Goal: Task Accomplishment & Management: Manage account settings

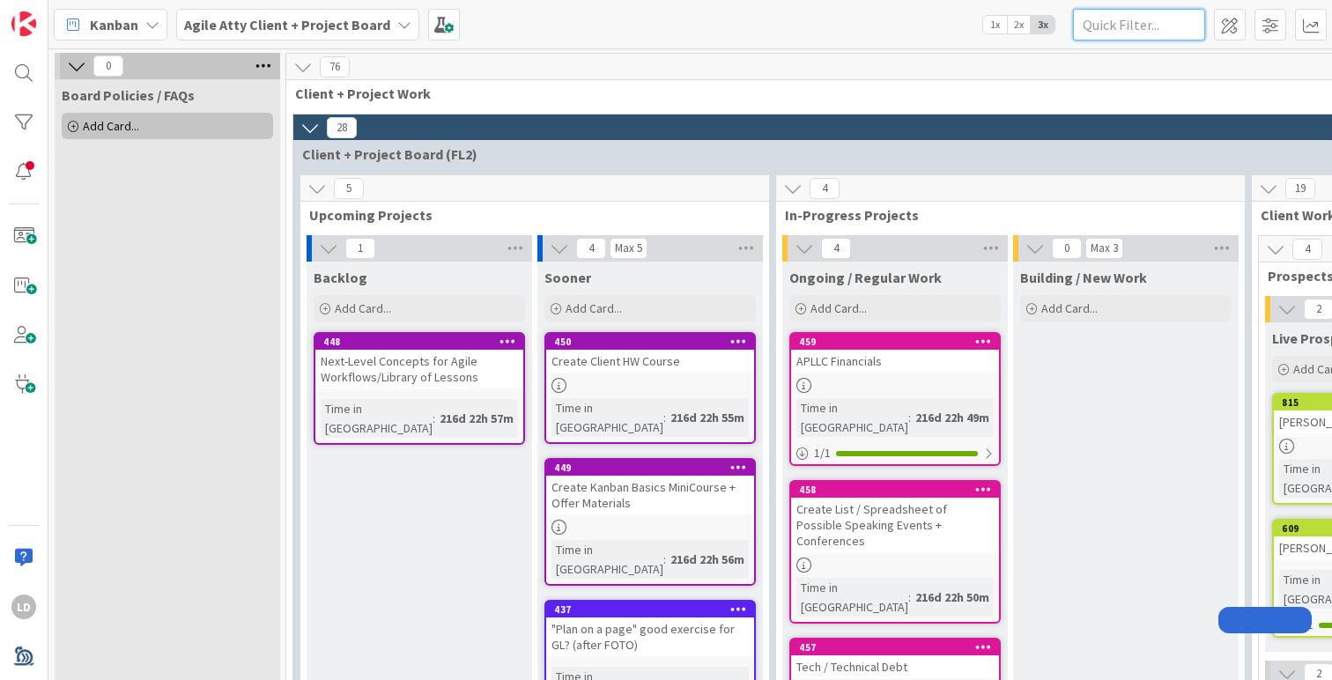
click at [1166, 16] on input "text" at bounding box center [1139, 25] width 132 height 32
type input "DATE"
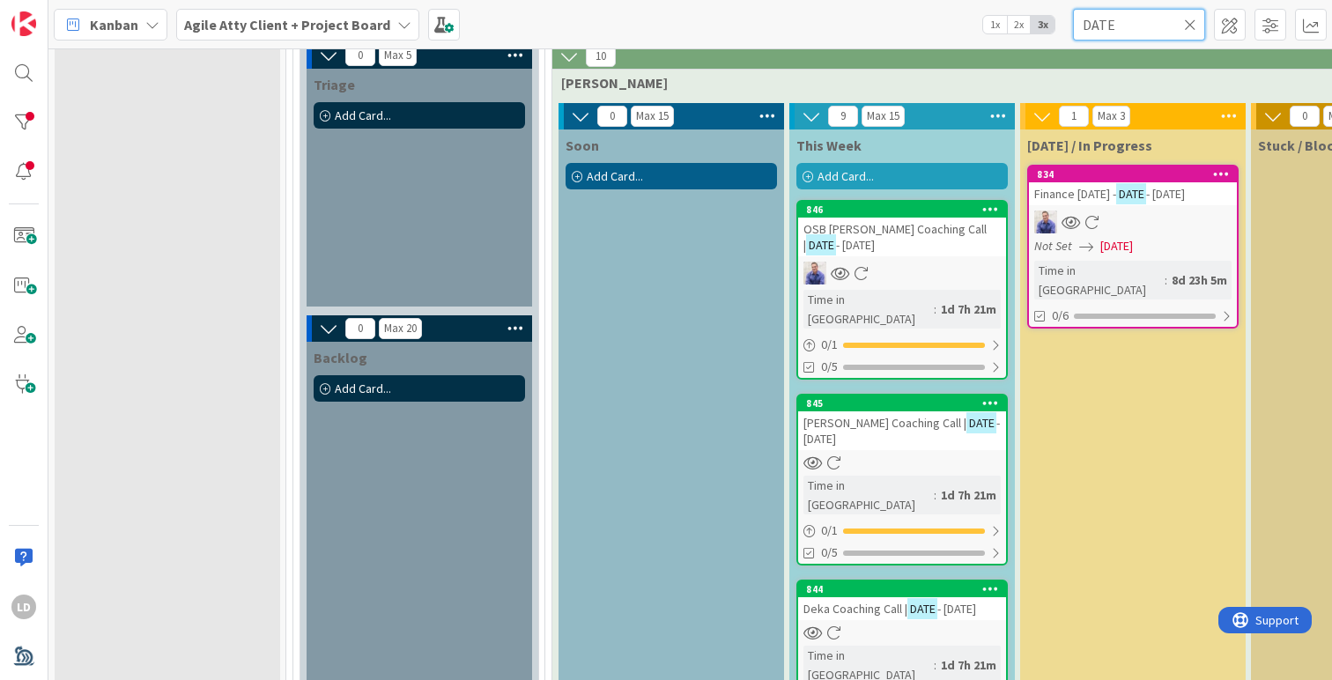
scroll to position [979, 0]
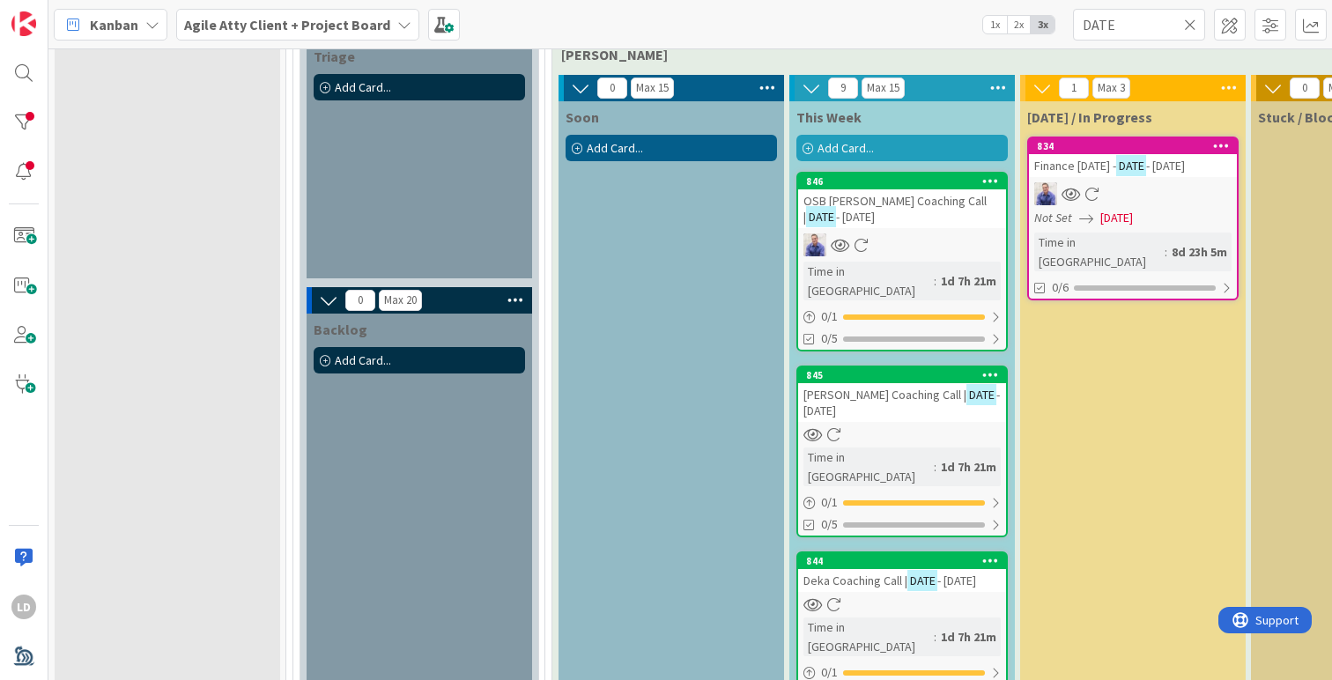
click at [893, 196] on span "OSB [PERSON_NAME] Coaching Call |" at bounding box center [894, 209] width 183 height 32
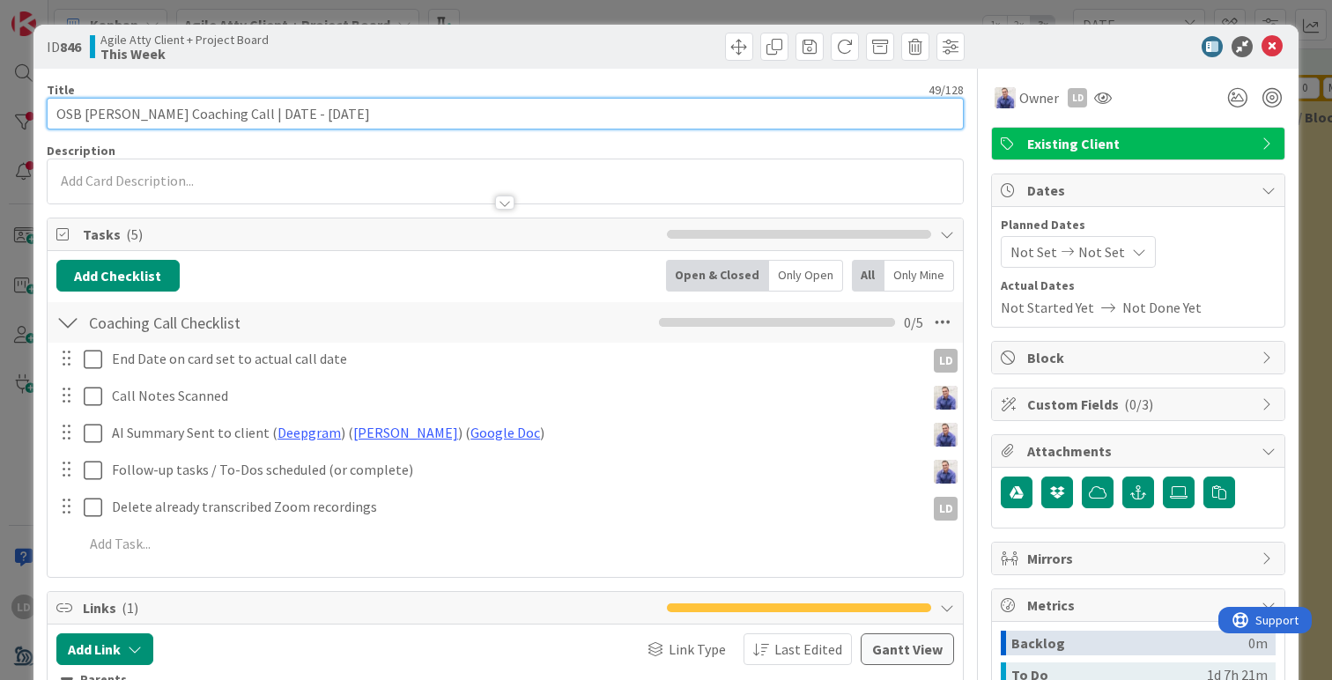
click at [321, 109] on input "OSB [PERSON_NAME] Coaching Call | DATE - [DATE]" at bounding box center [505, 114] width 917 height 32
type input "OSB [PERSON_NAME] Coaching Call | DATE - [DATE]"
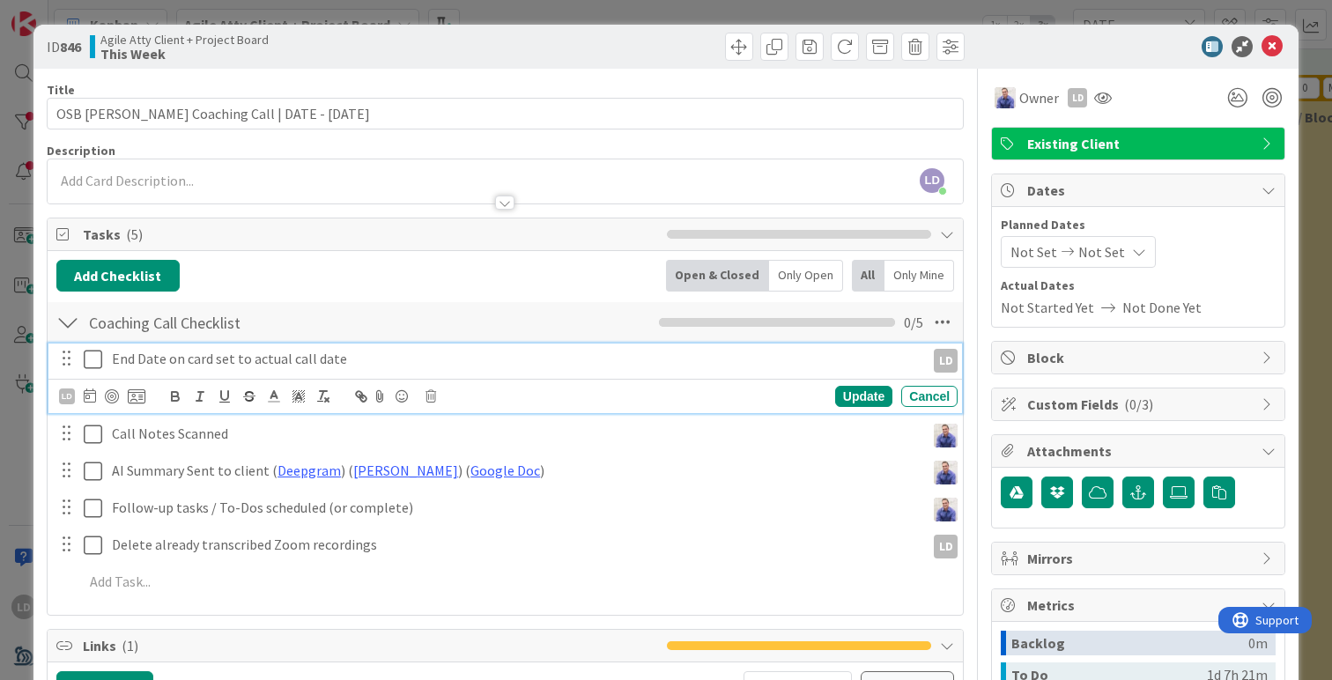
click at [87, 363] on icon at bounding box center [93, 359] width 18 height 21
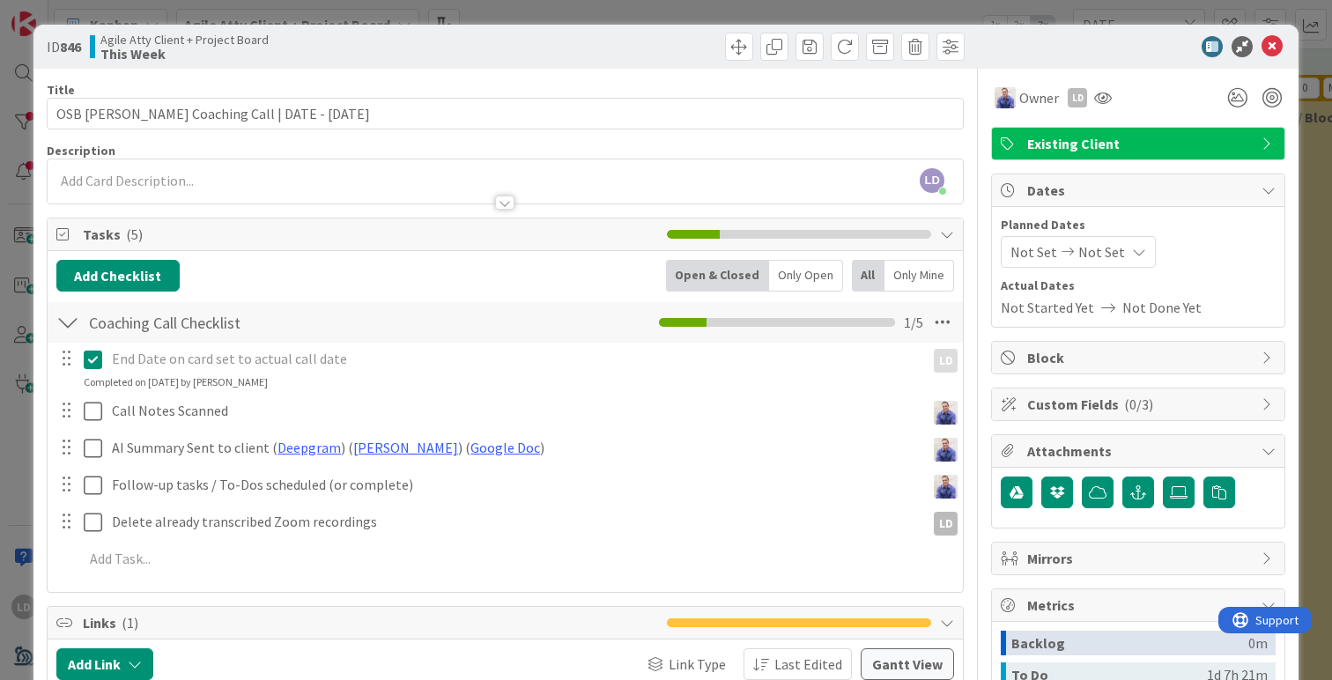
click at [1016, 255] on span "Not Set" at bounding box center [1033, 251] width 47 height 21
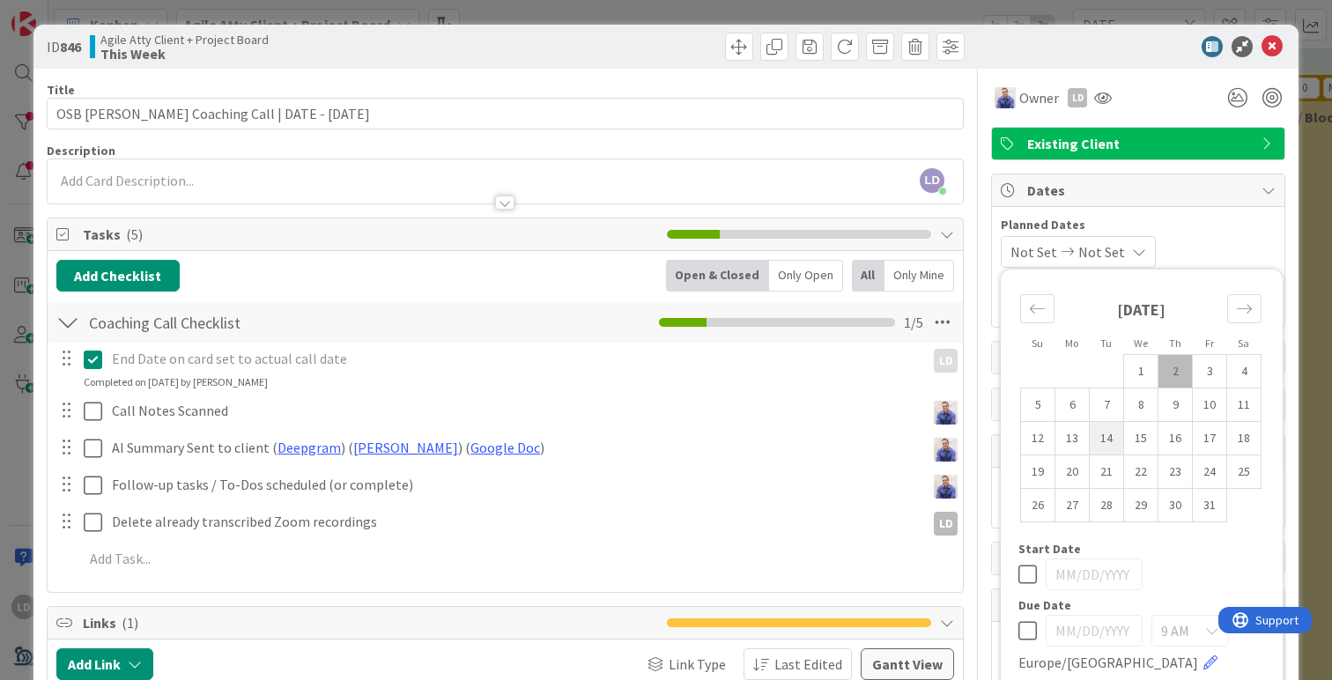
click at [1104, 435] on td "14" at bounding box center [1107, 438] width 34 height 33
type input "[DATE]"
click at [1104, 435] on td "14" at bounding box center [1107, 438] width 34 height 33
type input "[DATE]"
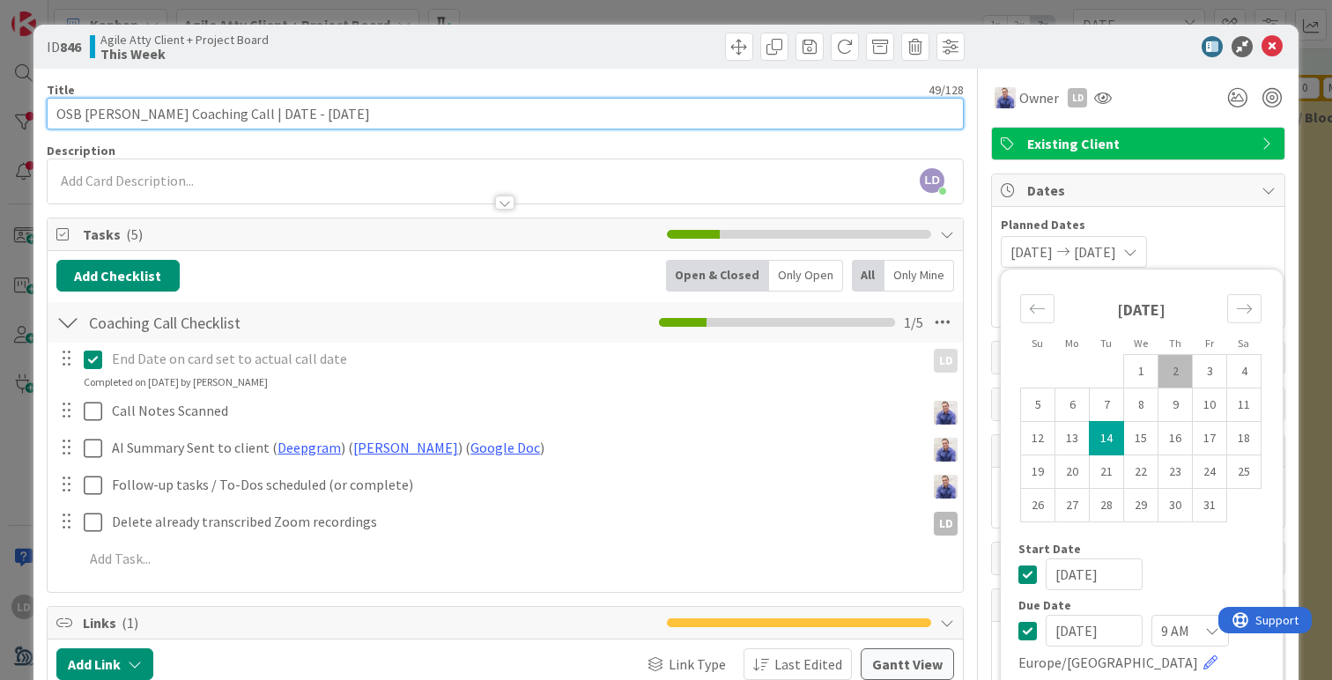
click at [883, 122] on input "OSB [PERSON_NAME] Coaching Call | DATE - [DATE]" at bounding box center [505, 114] width 917 height 32
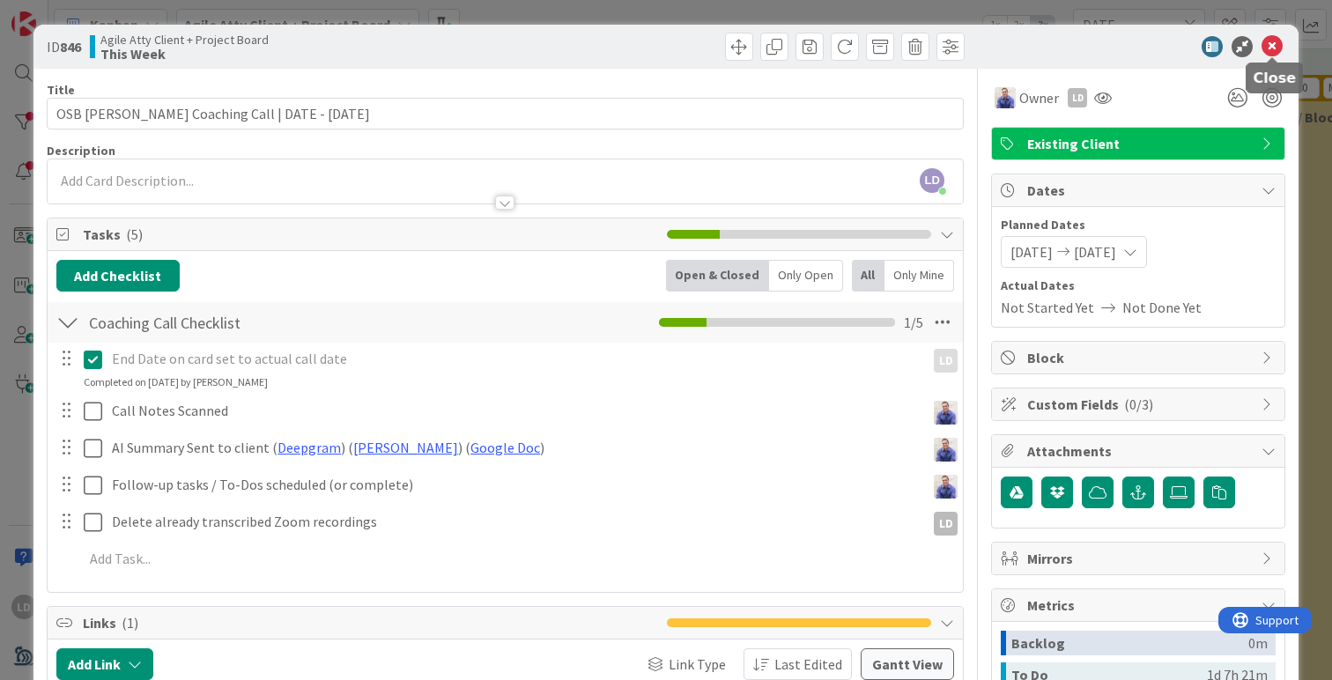
click at [1266, 48] on icon at bounding box center [1271, 46] width 21 height 21
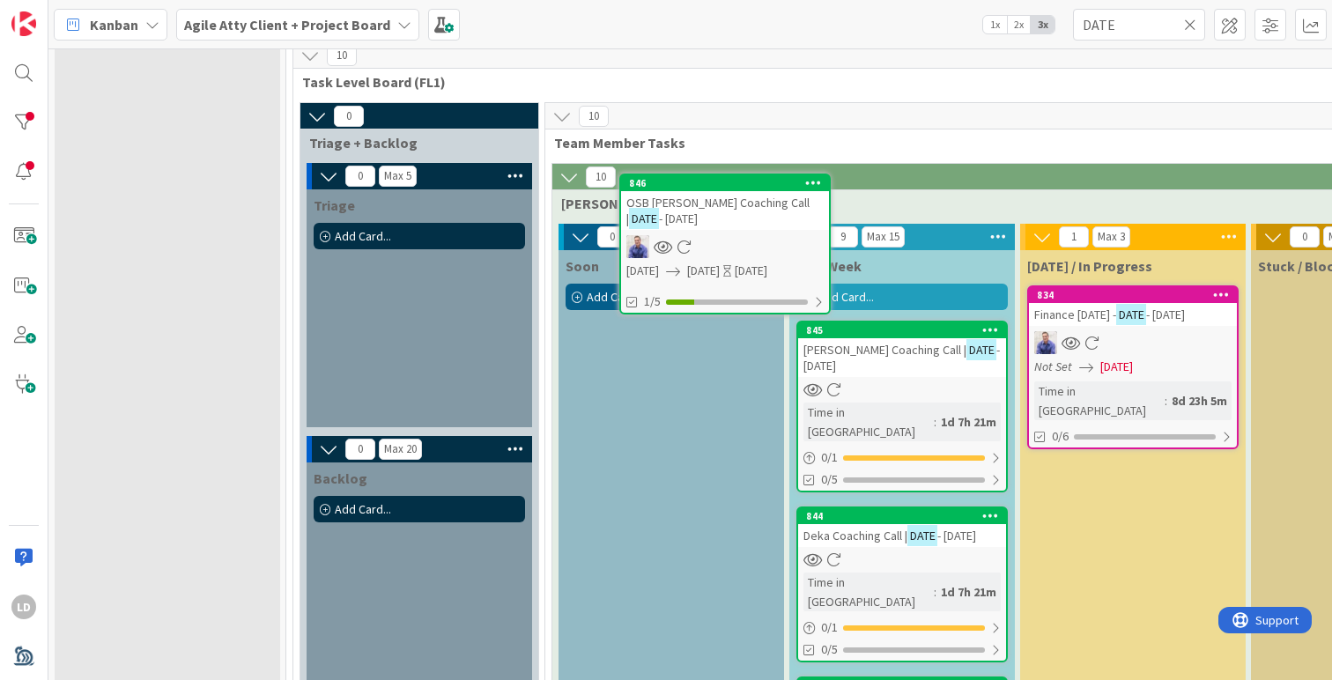
scroll to position [799, 0]
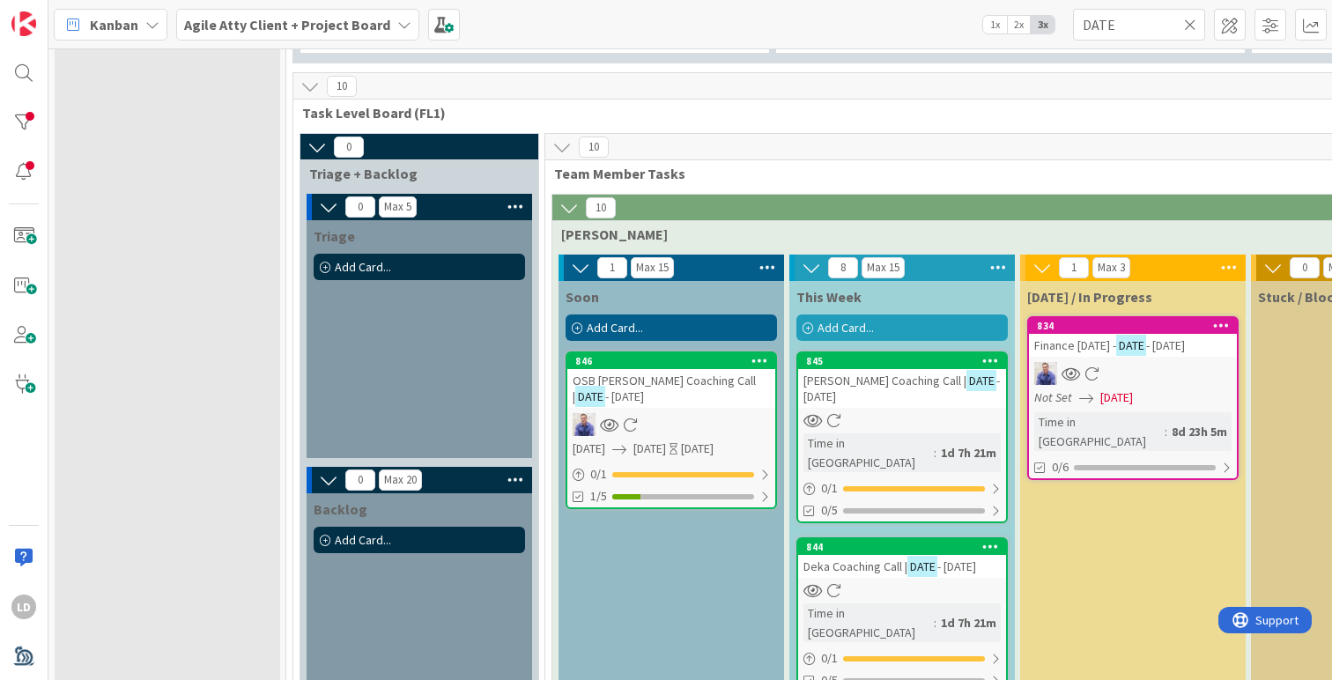
click at [636, 395] on div "OSB [PERSON_NAME] Coaching Call | DATE - [DATE]" at bounding box center [671, 388] width 208 height 39
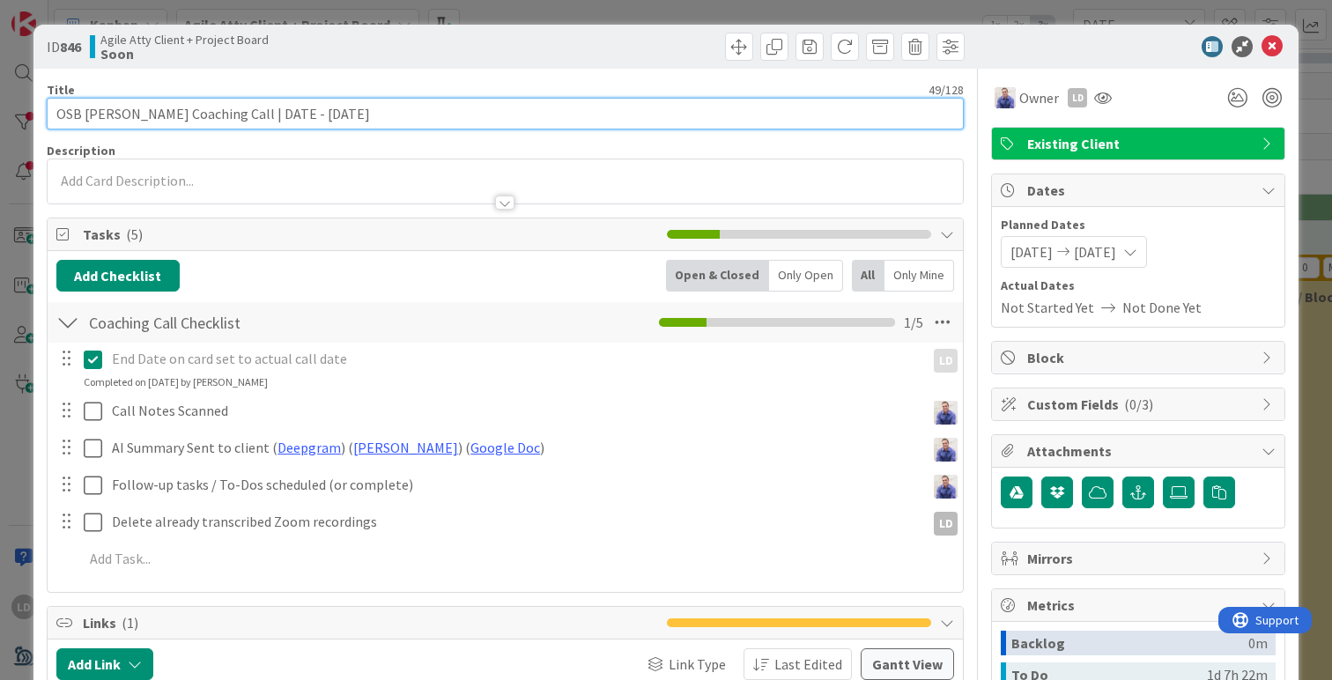
click at [295, 111] on input "OSB [PERSON_NAME] Coaching Call | DATE - [DATE]" at bounding box center [505, 114] width 917 height 32
type input "OSB [PERSON_NAME] Coaching Call | [DATE]"
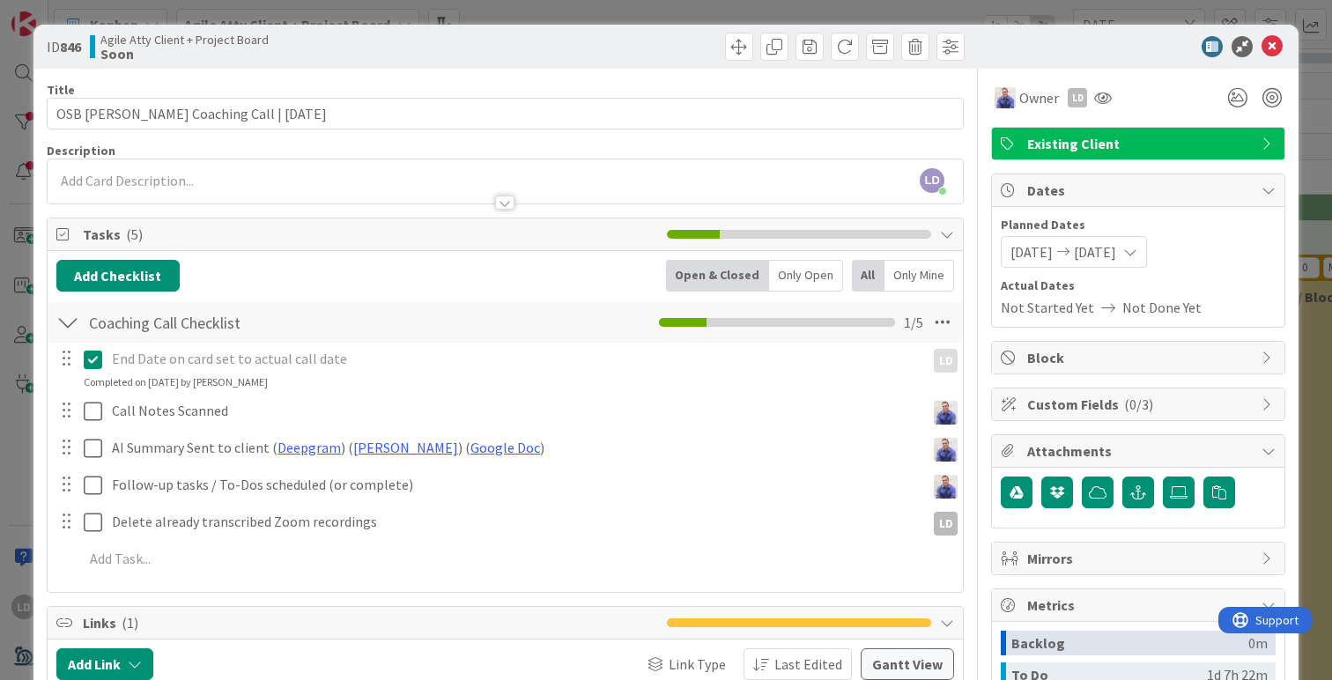
click at [1115, 51] on div at bounding box center [1129, 46] width 312 height 21
click at [1279, 45] on icon at bounding box center [1271, 46] width 21 height 21
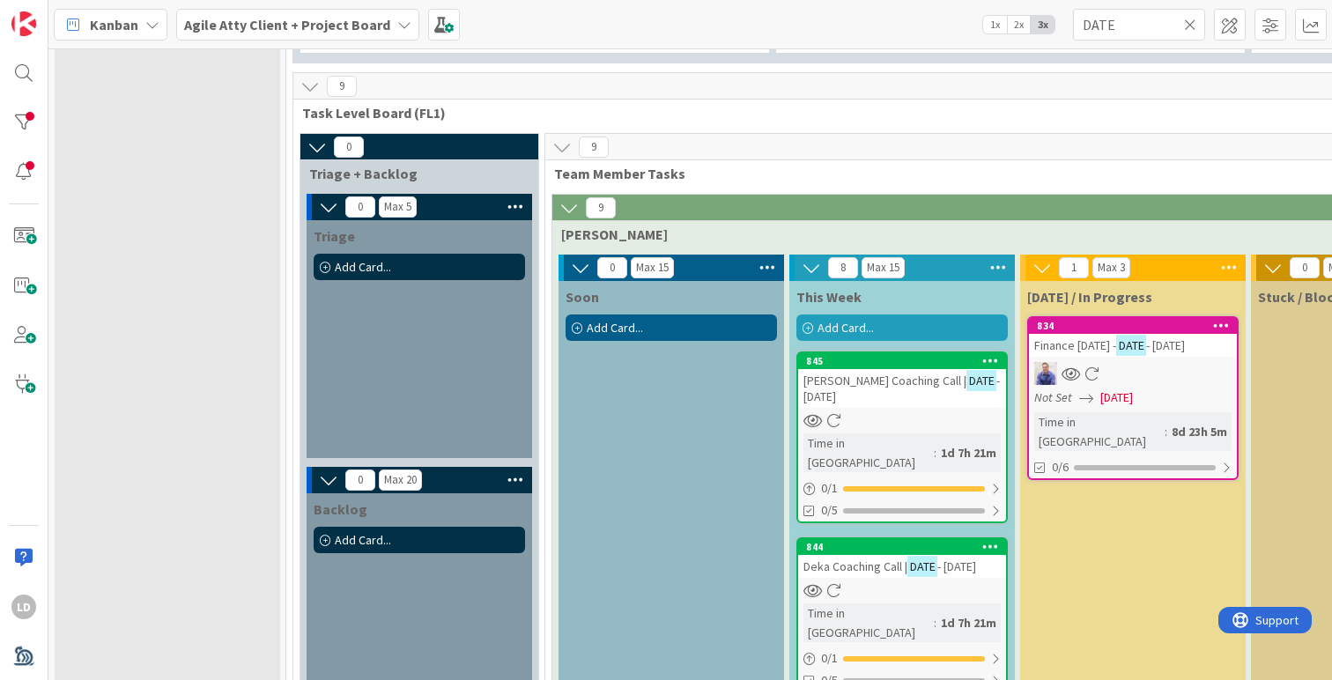
click at [876, 388] on span "[PERSON_NAME] Coaching Call |" at bounding box center [884, 381] width 163 height 16
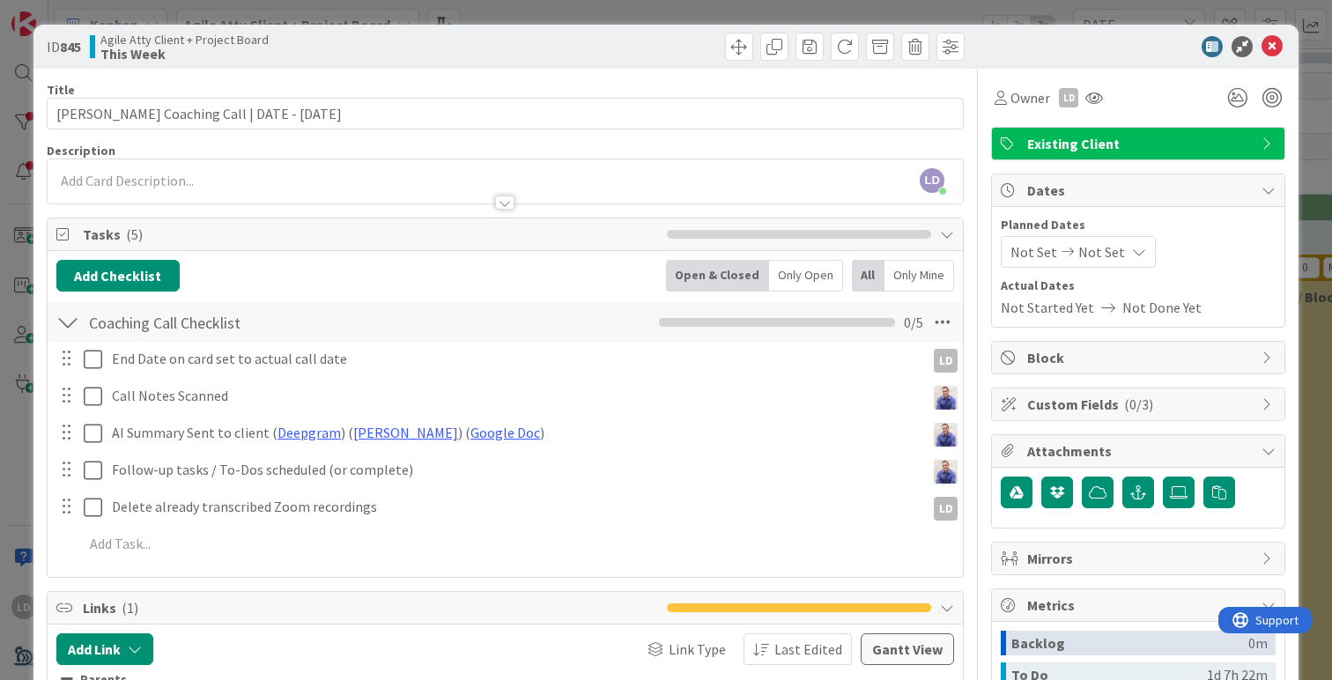
click at [1038, 251] on span "Not Set" at bounding box center [1033, 251] width 47 height 21
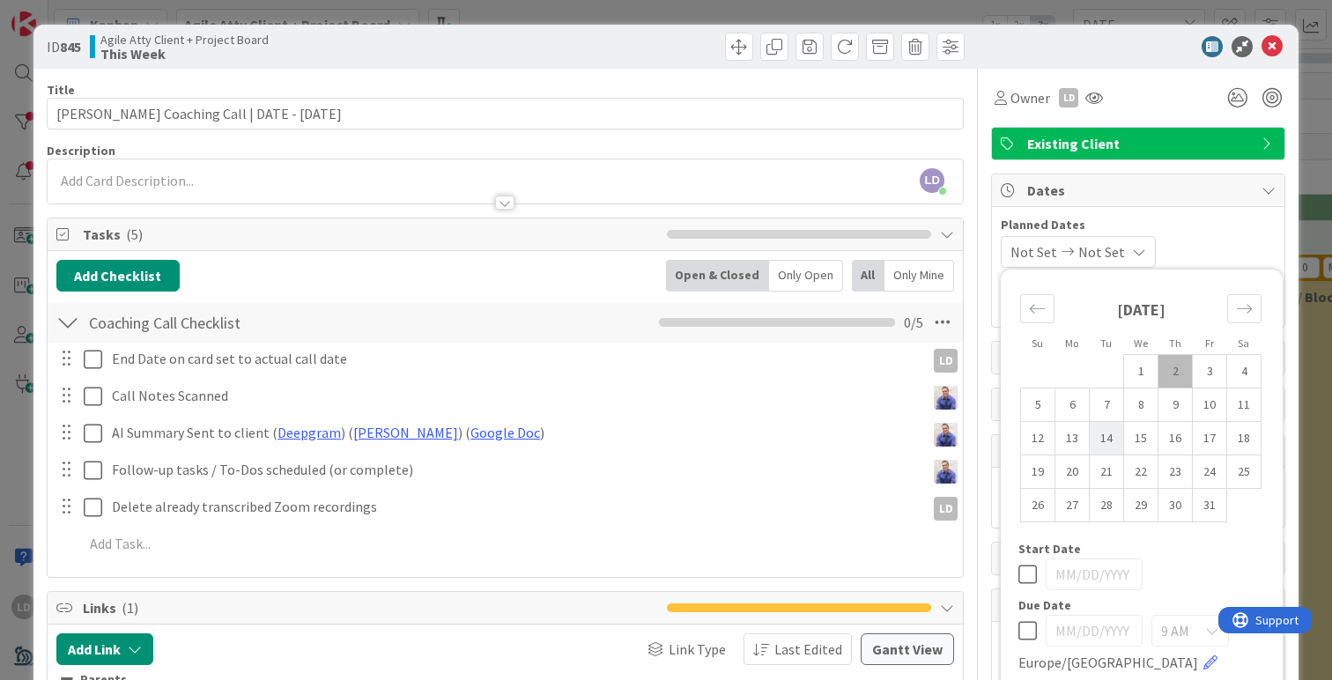
click at [1104, 437] on td "14" at bounding box center [1107, 438] width 34 height 33
type input "[DATE]"
click at [1104, 437] on td "14" at bounding box center [1107, 438] width 34 height 33
type input "[DATE]"
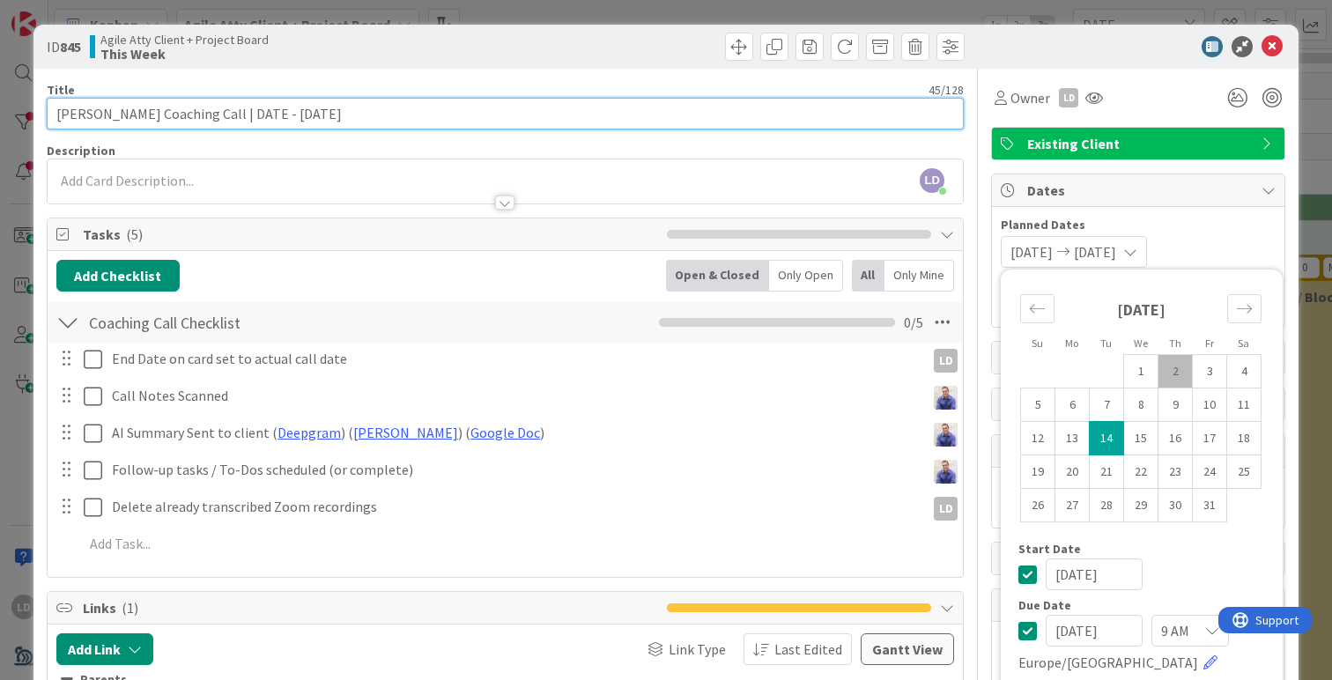
click at [298, 119] on input "[PERSON_NAME] Coaching Call | DATE - [DATE]" at bounding box center [505, 114] width 917 height 32
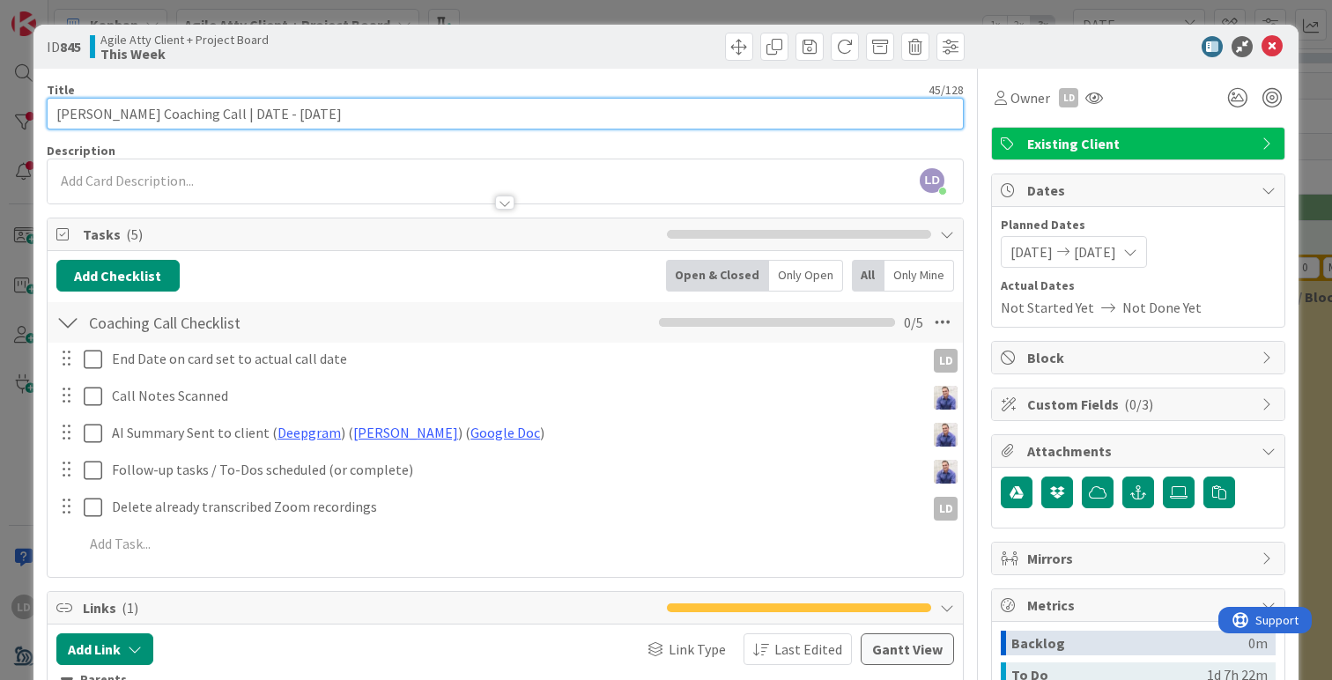
drag, startPoint x: 260, startPoint y: 111, endPoint x: 233, endPoint y: 111, distance: 26.4
click at [233, 111] on input "[PERSON_NAME] Coaching Call | DATE - [DATE]" at bounding box center [505, 114] width 917 height 32
type input "[PERSON_NAME] Coaching Call | [DATE]"
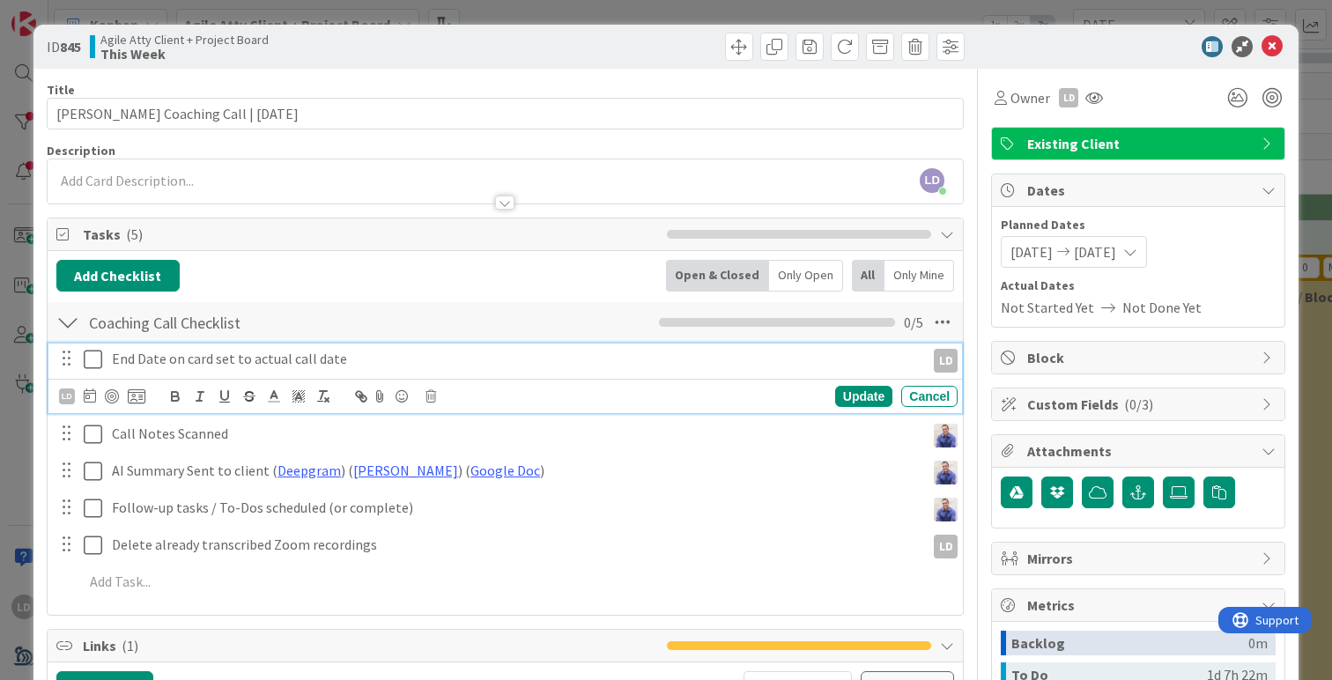
click at [89, 362] on icon at bounding box center [93, 359] width 18 height 21
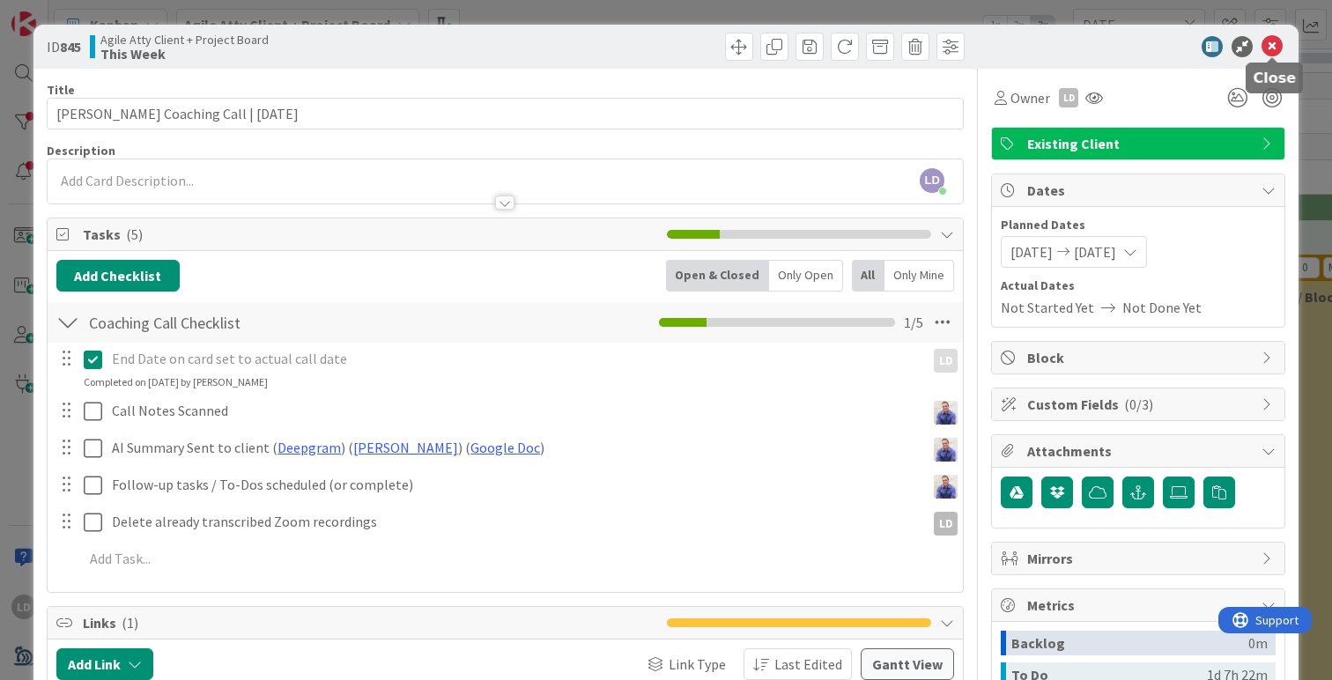
click at [1271, 53] on icon at bounding box center [1271, 46] width 21 height 21
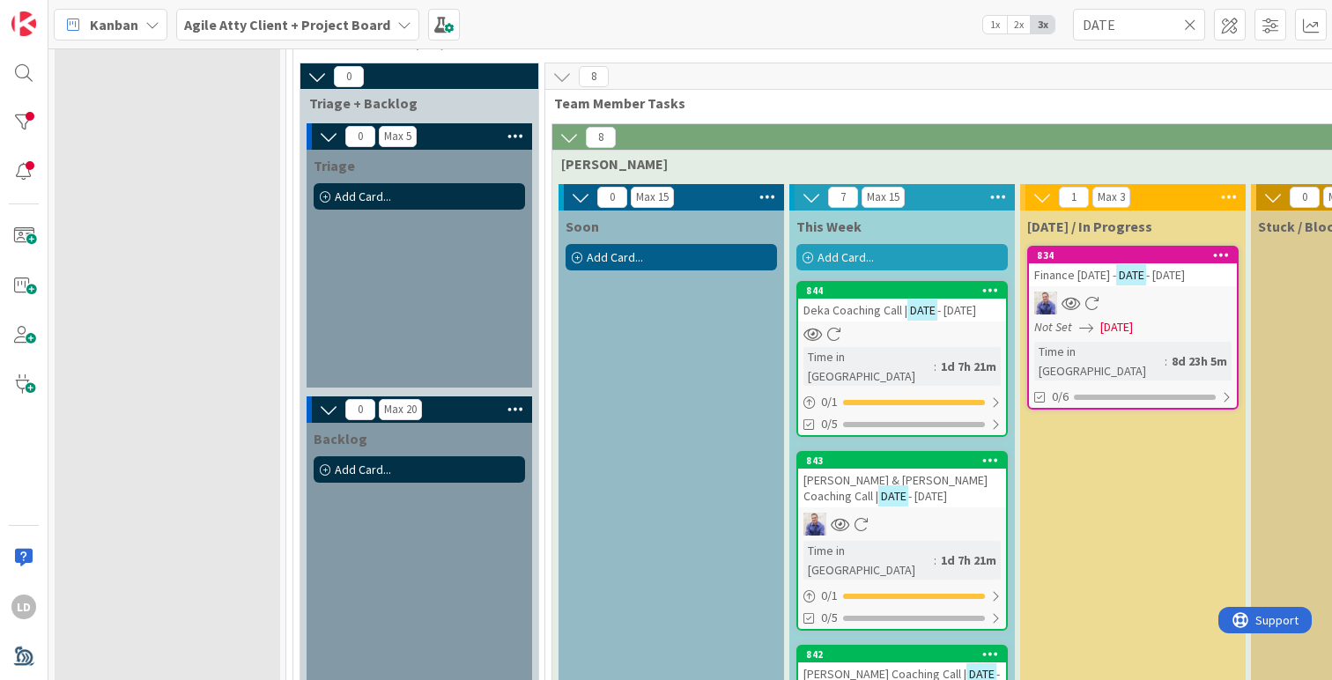
scroll to position [868, 1]
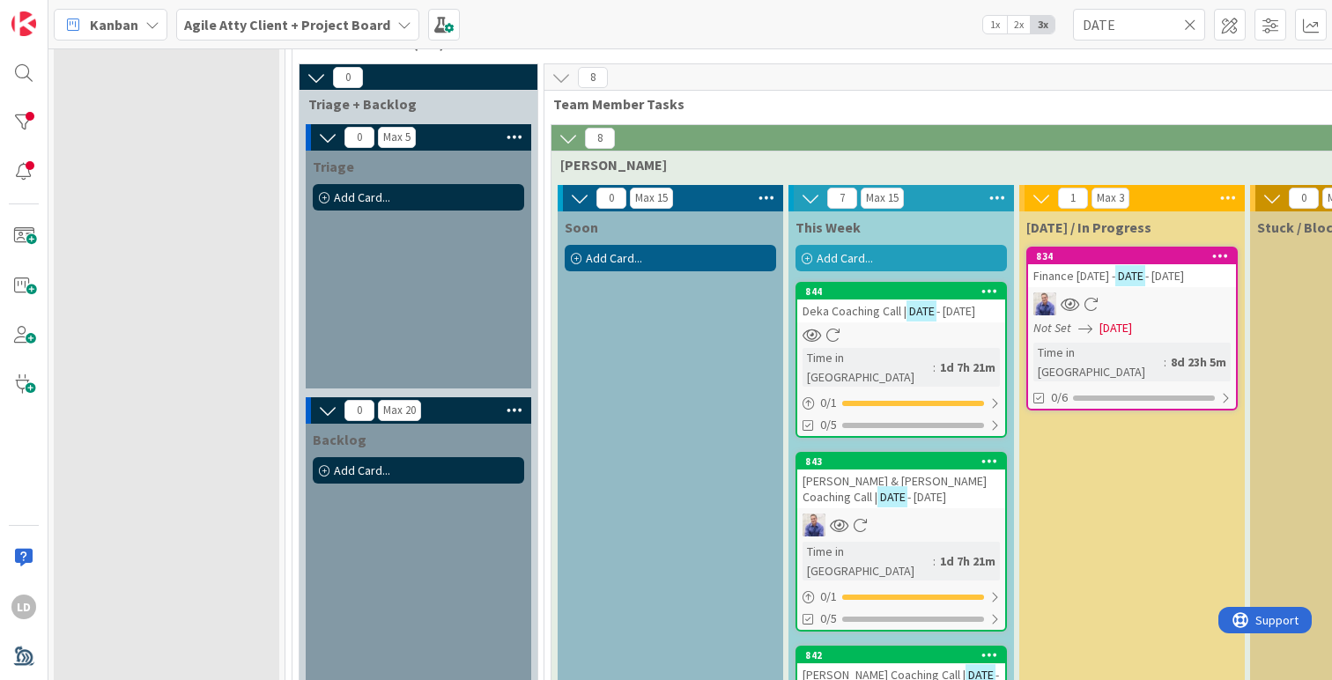
click at [936, 319] on span "- [DATE]" at bounding box center [955, 311] width 39 height 16
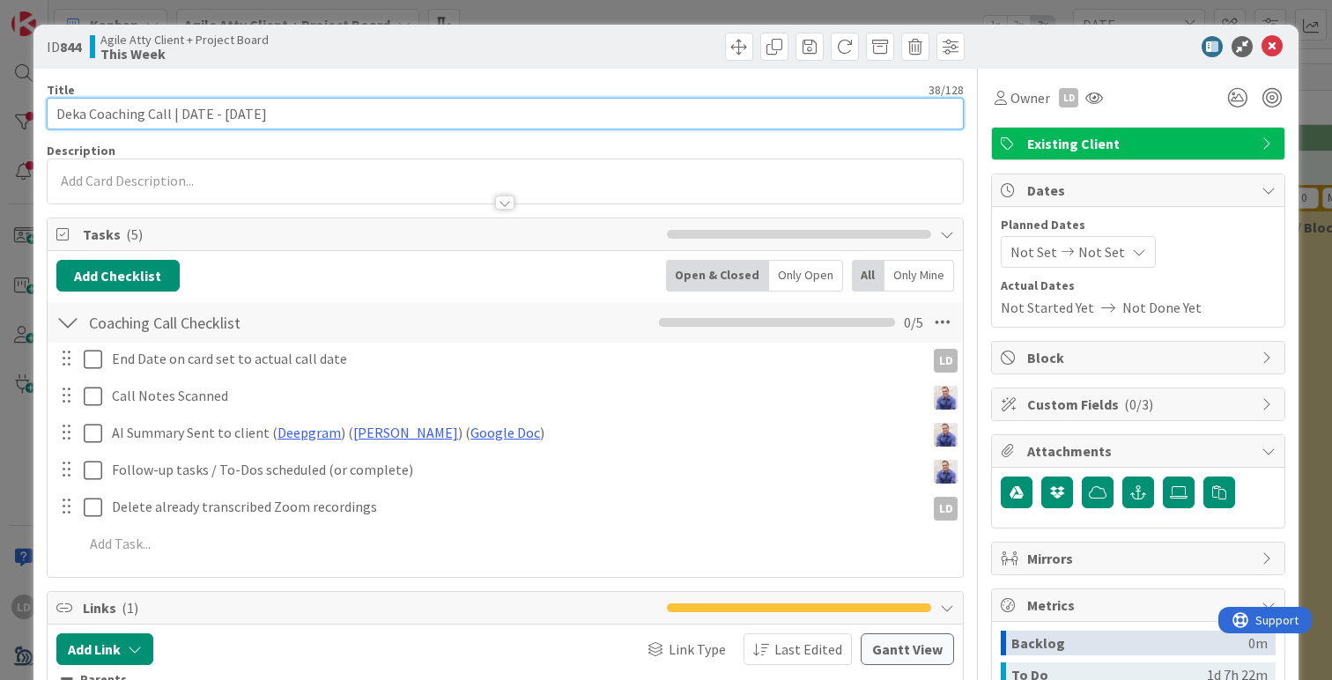
click at [252, 114] on input "Deka Coaching Call | DATE - [DATE]" at bounding box center [505, 114] width 917 height 32
click at [196, 115] on input "Deka Coaching Call | DATE - [DATE]" at bounding box center [505, 114] width 917 height 32
type input "Deka Coaching Call | [DATE]"
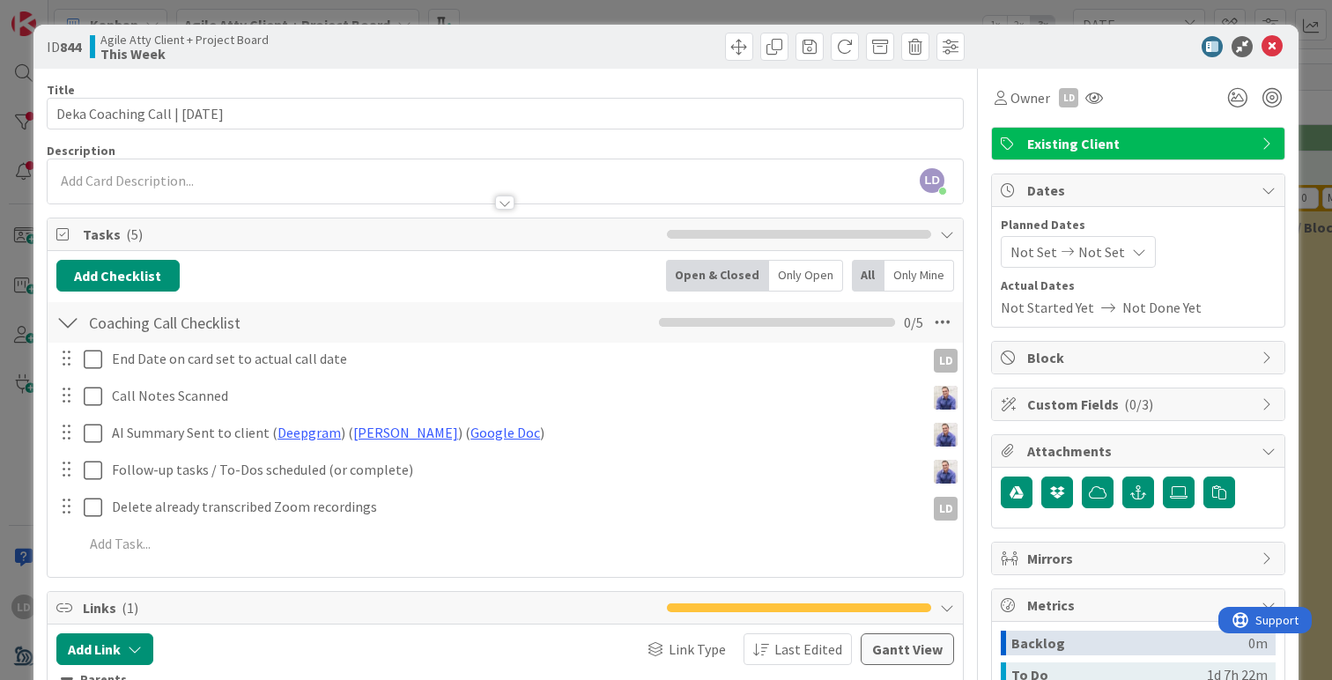
click at [1031, 262] on span "Not Set" at bounding box center [1033, 251] width 47 height 21
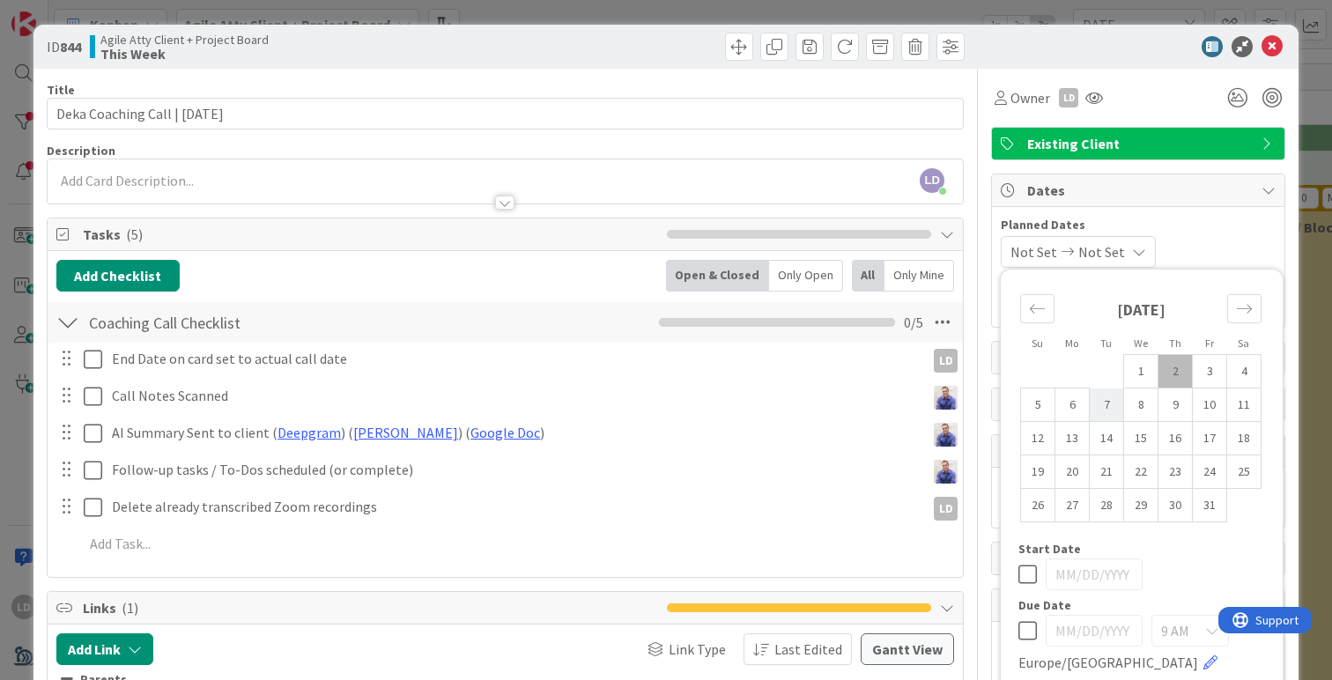
click at [1108, 406] on td "7" at bounding box center [1107, 404] width 34 height 33
type input "[DATE]"
click at [1108, 406] on td "7" at bounding box center [1107, 404] width 34 height 33
type input "[DATE]"
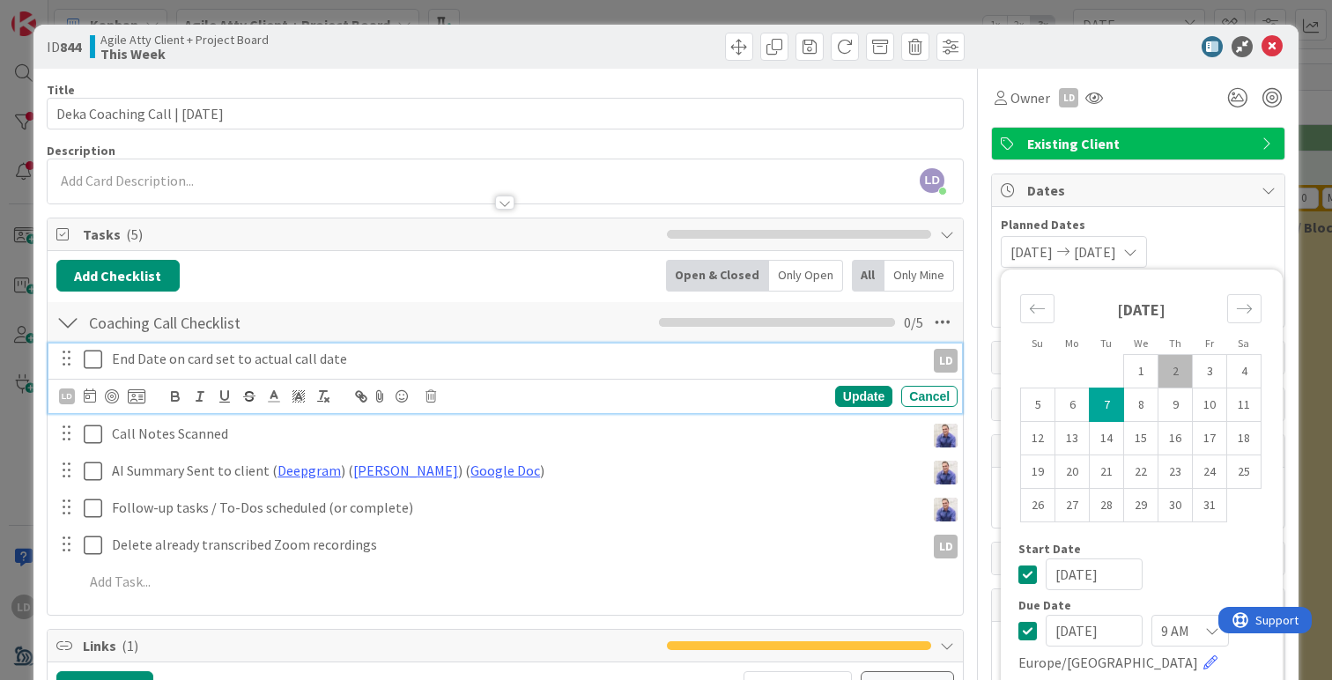
click at [92, 363] on icon at bounding box center [93, 359] width 18 height 21
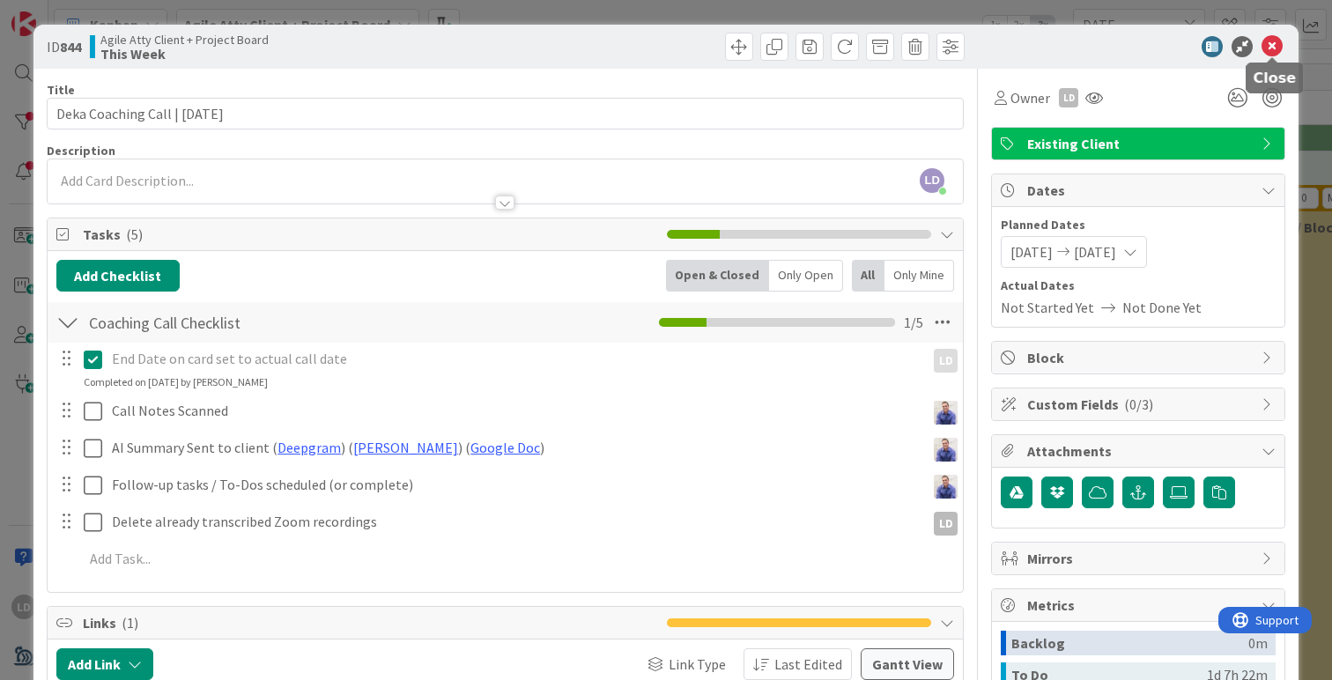
click at [1269, 47] on icon at bounding box center [1271, 46] width 21 height 21
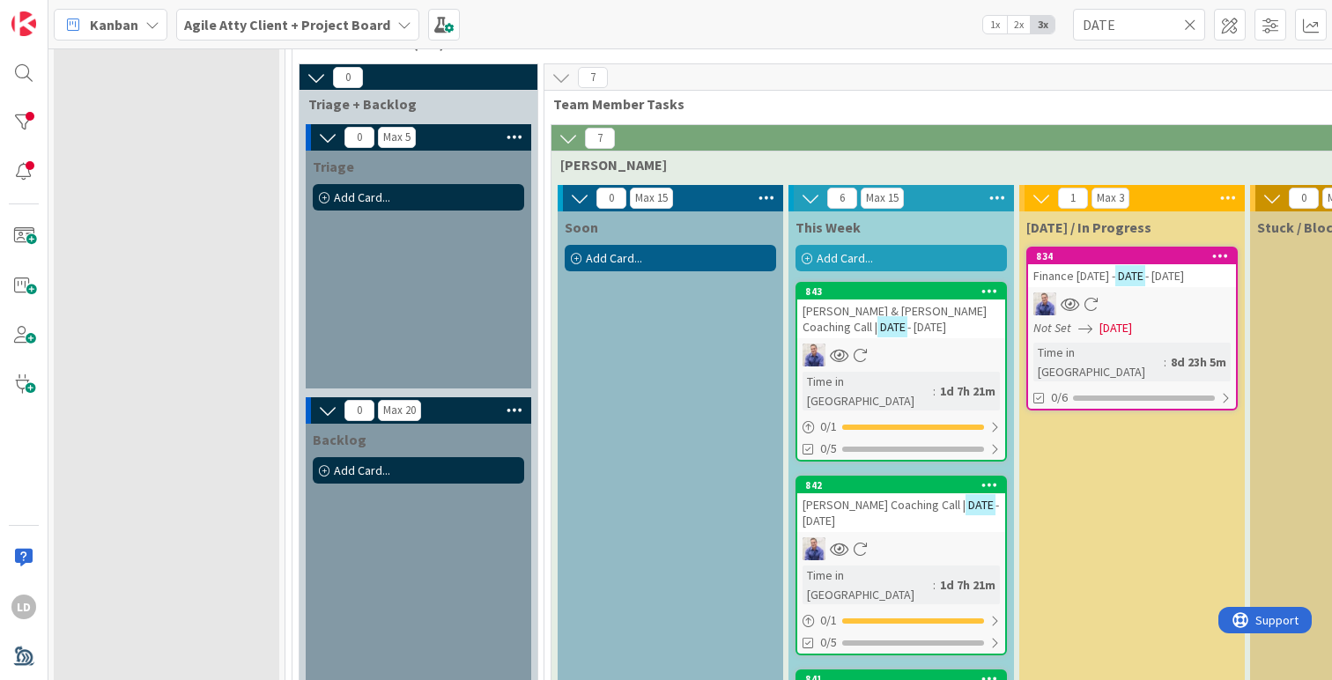
click at [907, 324] on span "- [DATE]" at bounding box center [926, 327] width 39 height 16
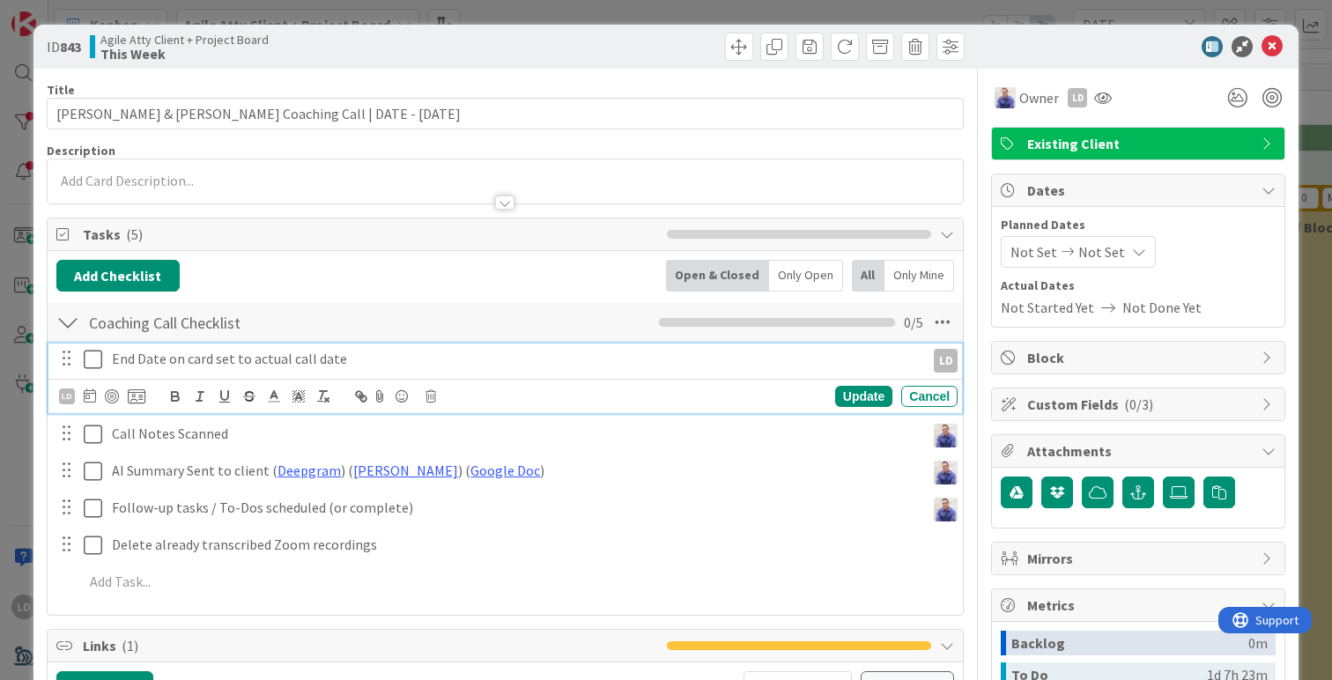
click at [94, 356] on icon at bounding box center [93, 359] width 18 height 21
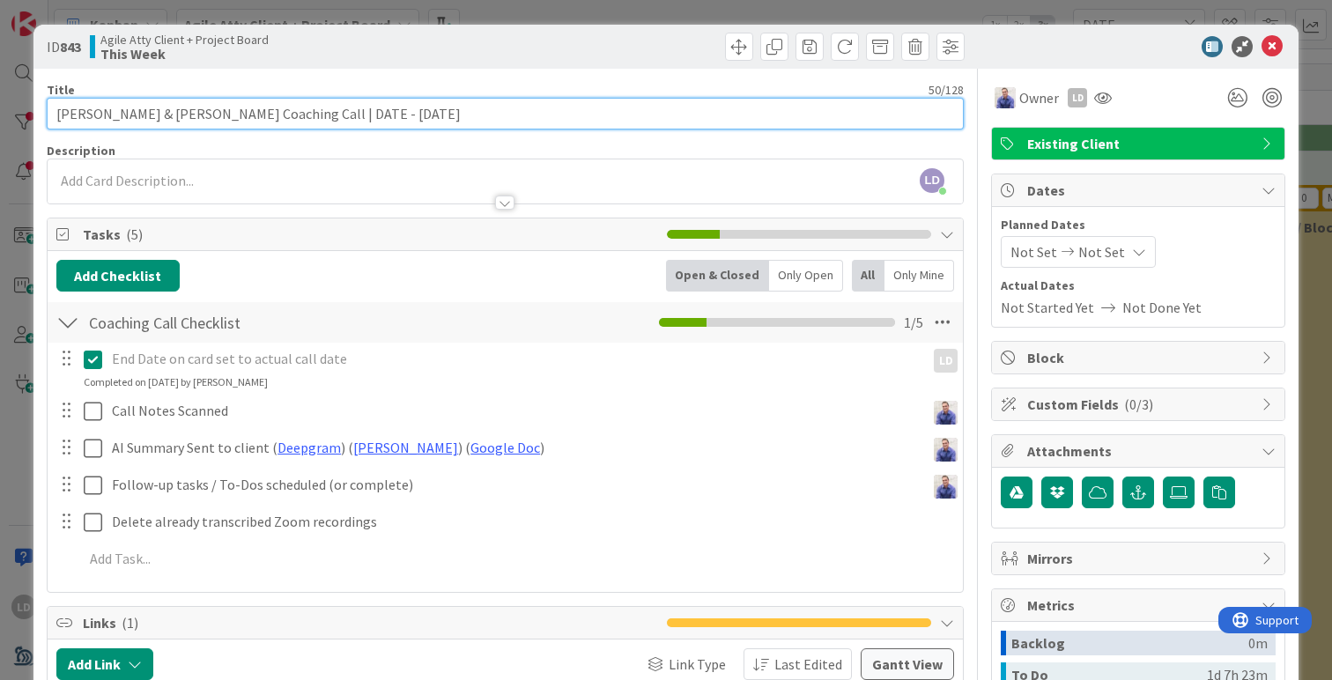
click at [321, 113] on input "[PERSON_NAME] & [PERSON_NAME] Coaching Call | DATE - [DATE]" at bounding box center [505, 114] width 917 height 32
drag, startPoint x: 292, startPoint y: 115, endPoint x: 260, endPoint y: 108, distance: 33.2
click at [260, 108] on input "[PERSON_NAME] & [PERSON_NAME] Coaching Call | DATE - [DATE]" at bounding box center [505, 114] width 917 height 32
type input "[PERSON_NAME] & [PERSON_NAME] Coaching Call | [DATE]"
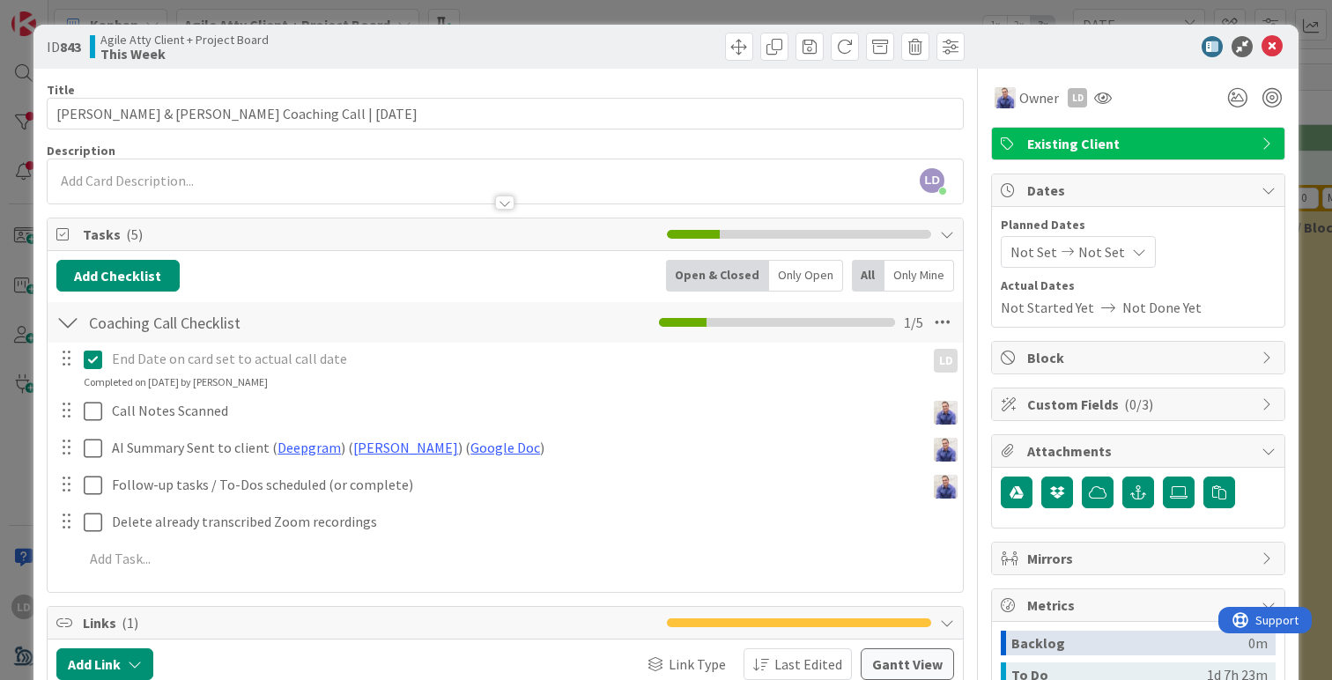
click at [1026, 245] on span "Not Set" at bounding box center [1033, 251] width 47 height 21
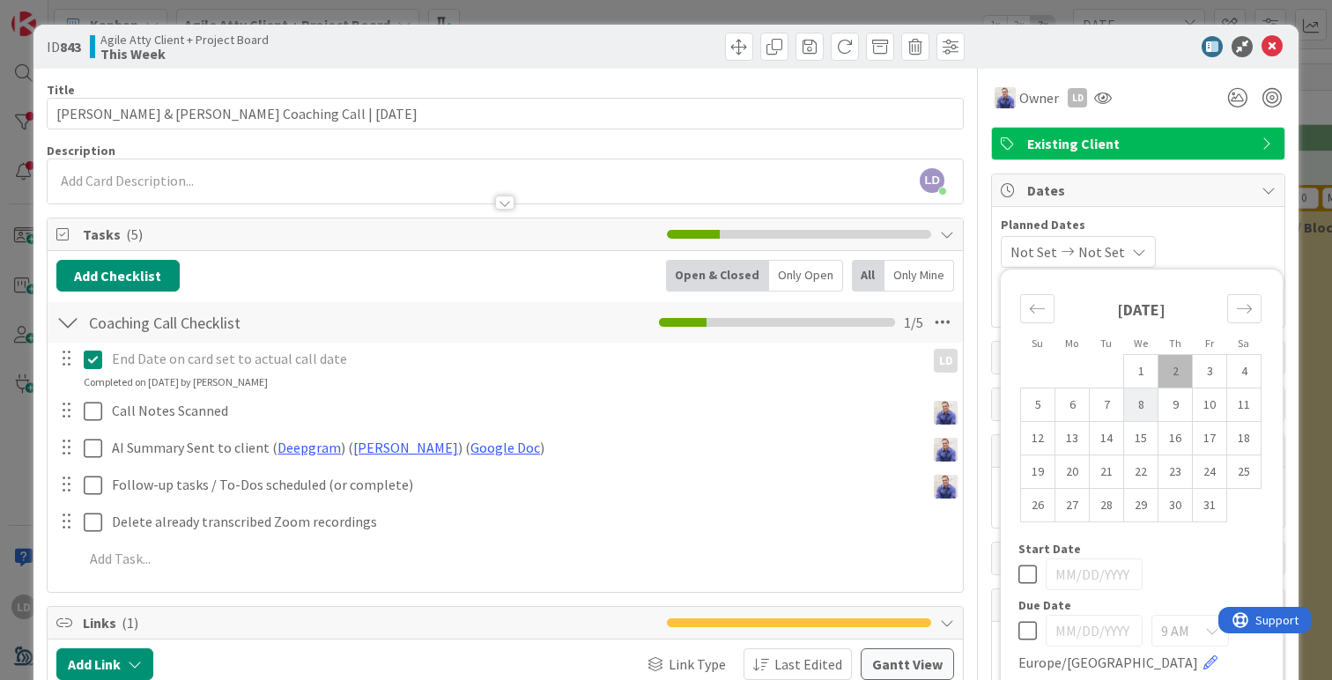
click at [1144, 412] on td "8" at bounding box center [1141, 404] width 34 height 33
type input "[DATE]"
click at [1144, 412] on td "8" at bounding box center [1141, 404] width 34 height 33
type input "[DATE]"
click at [853, 141] on div "Title 43 / 128 [PERSON_NAME] & [PERSON_NAME] Coaching Call | [DATE] Description…" at bounding box center [505, 498] width 917 height 859
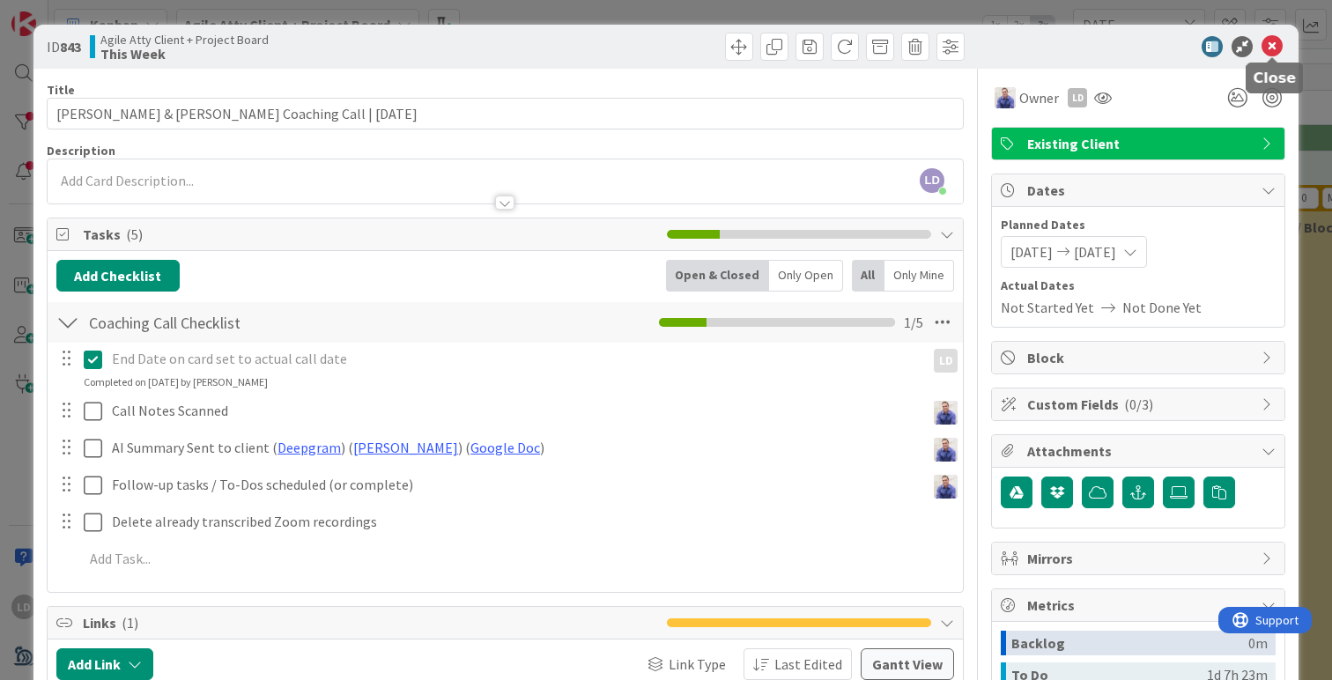
click at [1265, 48] on icon at bounding box center [1271, 46] width 21 height 21
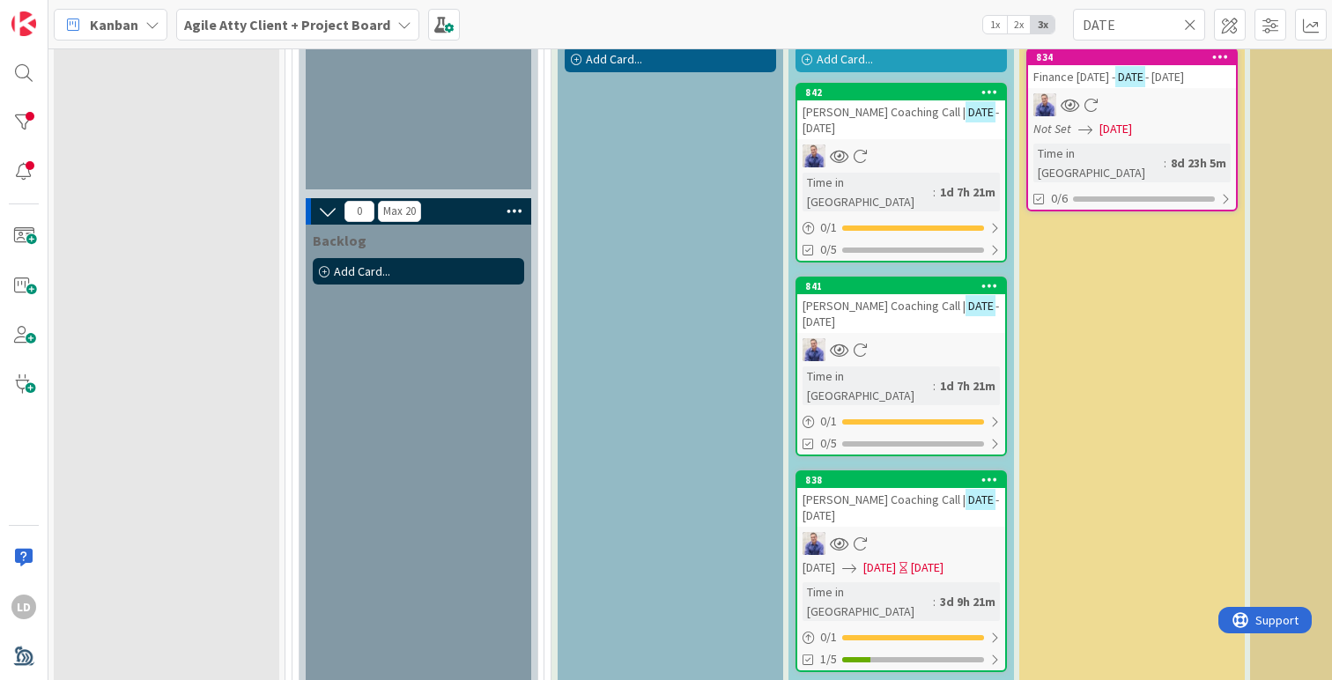
scroll to position [1068, 1]
click at [871, 491] on span "[PERSON_NAME] Coaching Call |" at bounding box center [883, 499] width 163 height 16
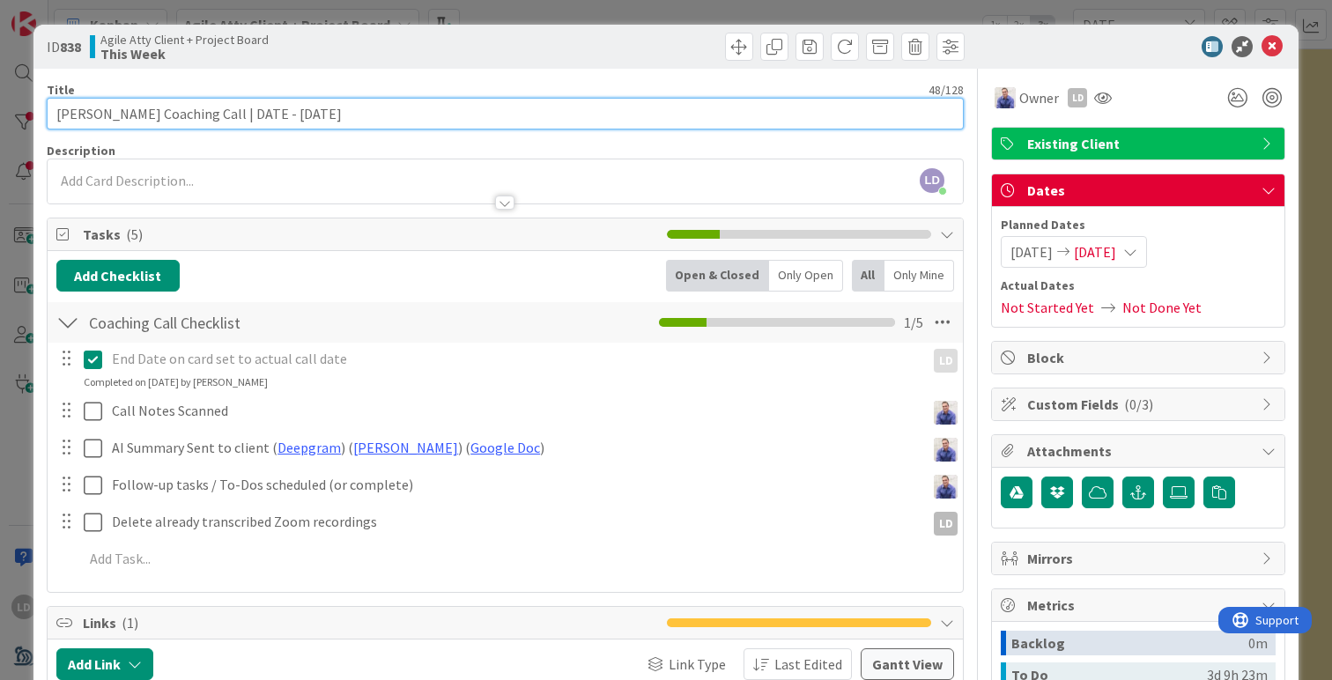
click at [352, 116] on input "[PERSON_NAME] Coaching Call | DATE - [DATE]" at bounding box center [505, 114] width 917 height 32
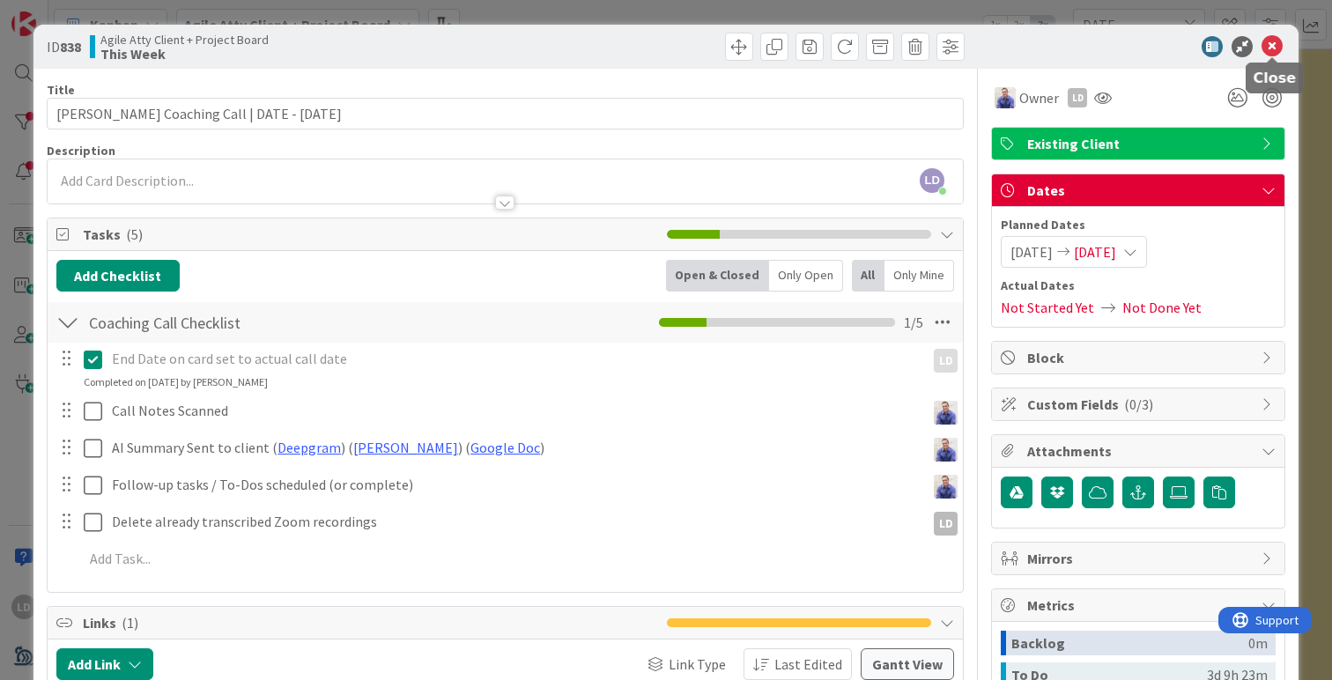
click at [1271, 41] on icon at bounding box center [1271, 46] width 21 height 21
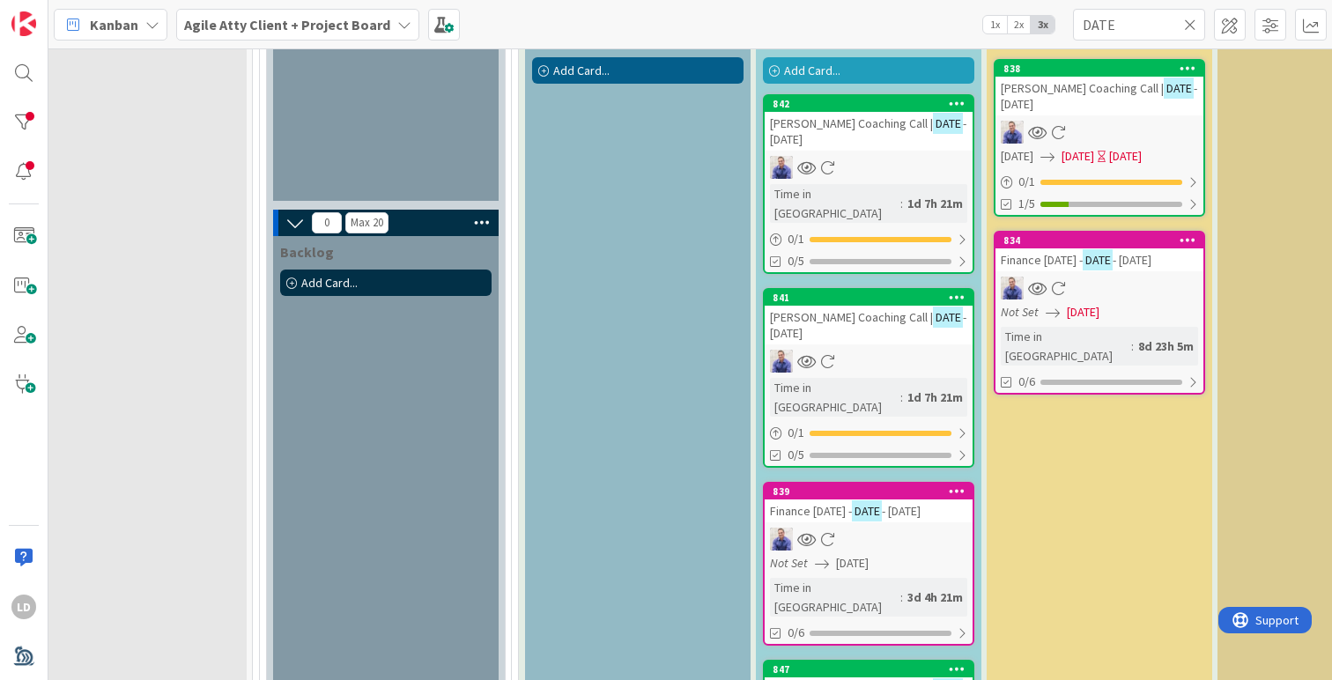
scroll to position [1056, 41]
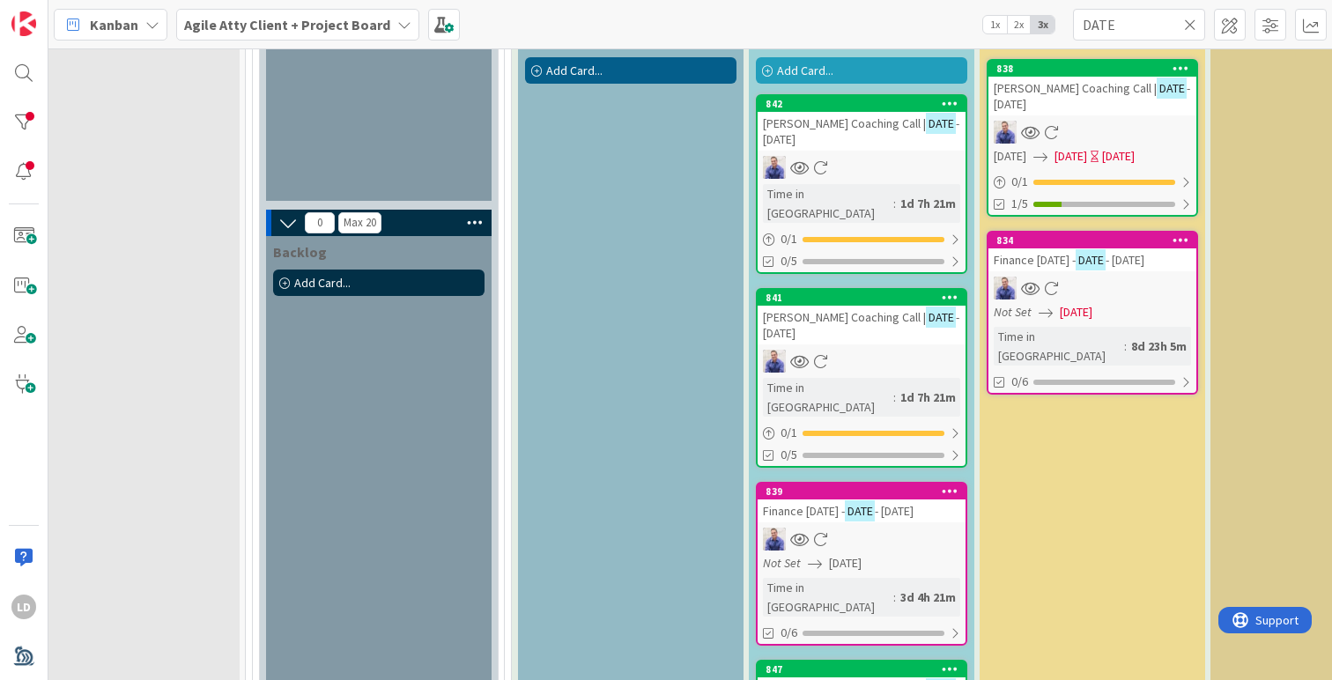
click at [1019, 264] on span "Finance [DATE] -" at bounding box center [1035, 260] width 82 height 16
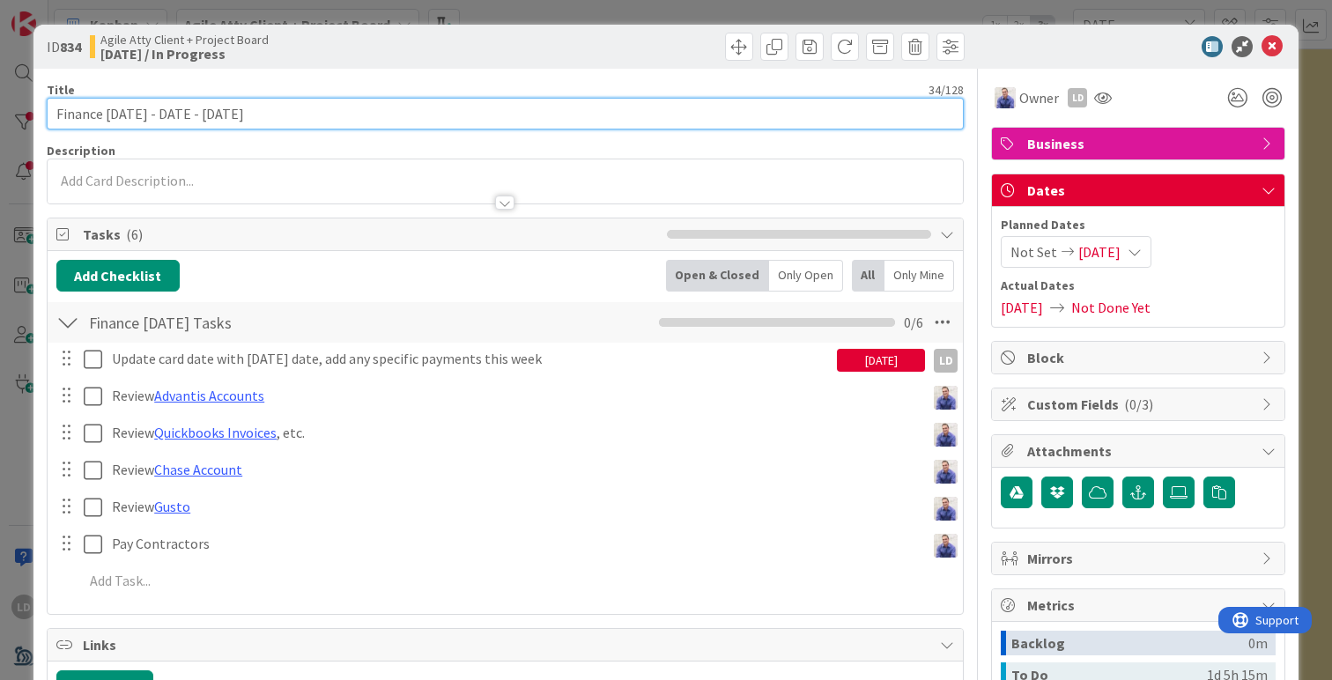
click at [186, 114] on input "Finance [DATE] - DATE - [DATE]" at bounding box center [505, 114] width 917 height 32
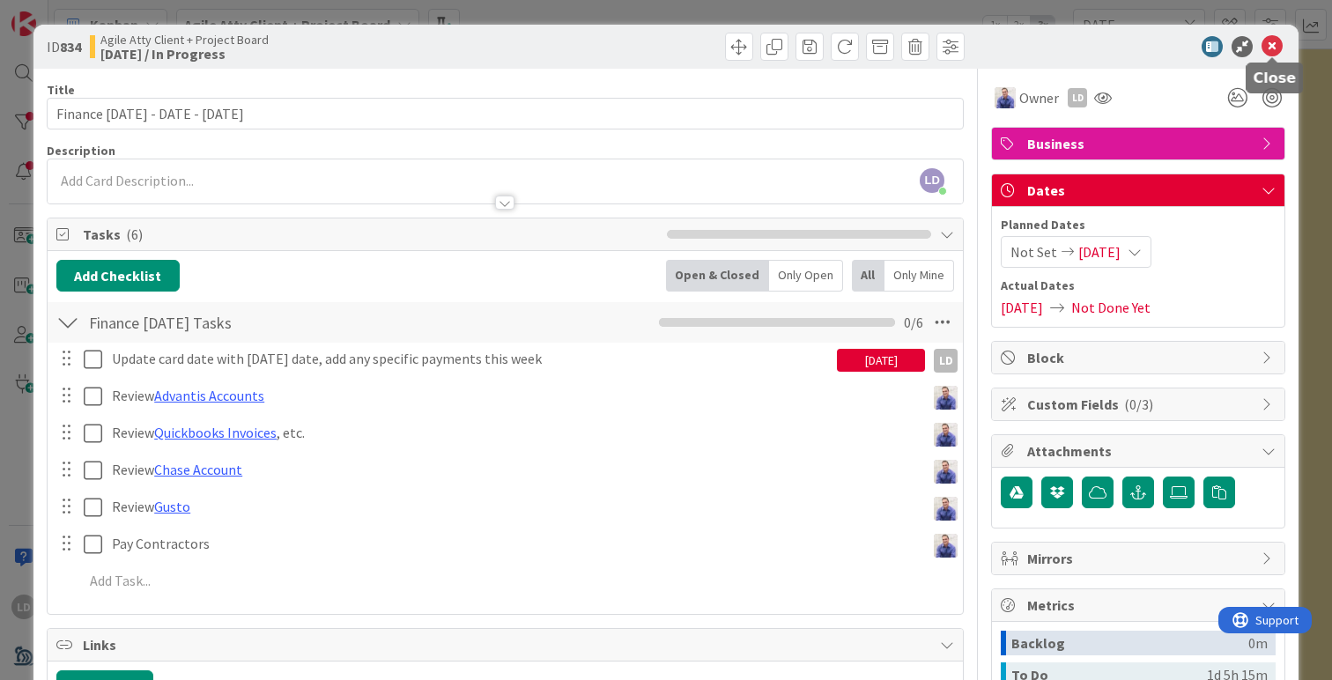
click at [1275, 45] on icon at bounding box center [1271, 46] width 21 height 21
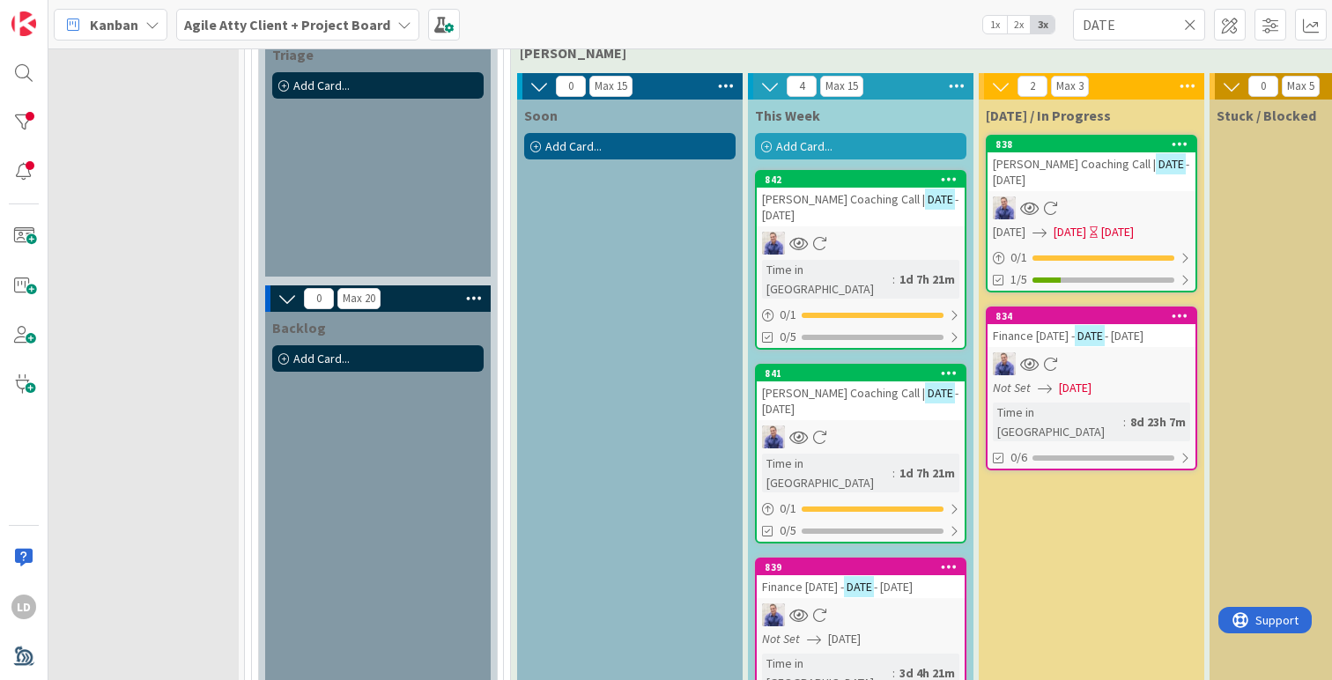
scroll to position [980, 43]
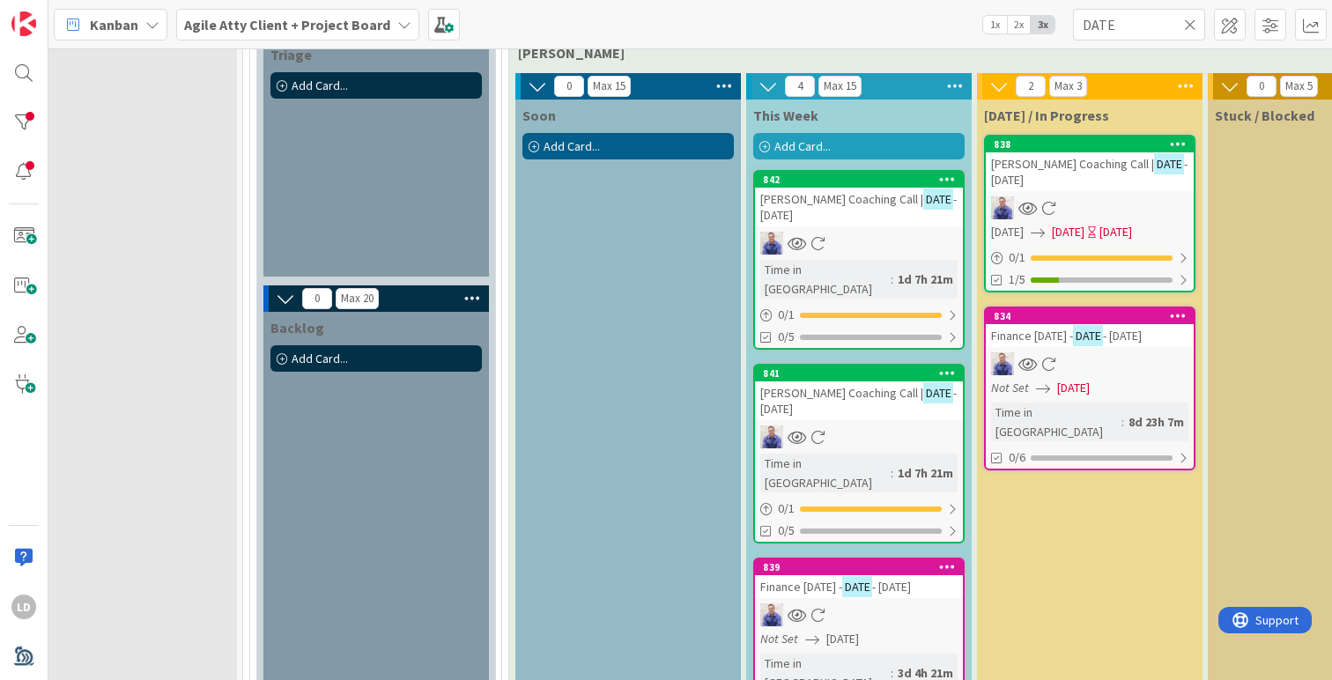
click at [1033, 167] on span "[PERSON_NAME] Coaching Call |" at bounding box center [1072, 164] width 163 height 16
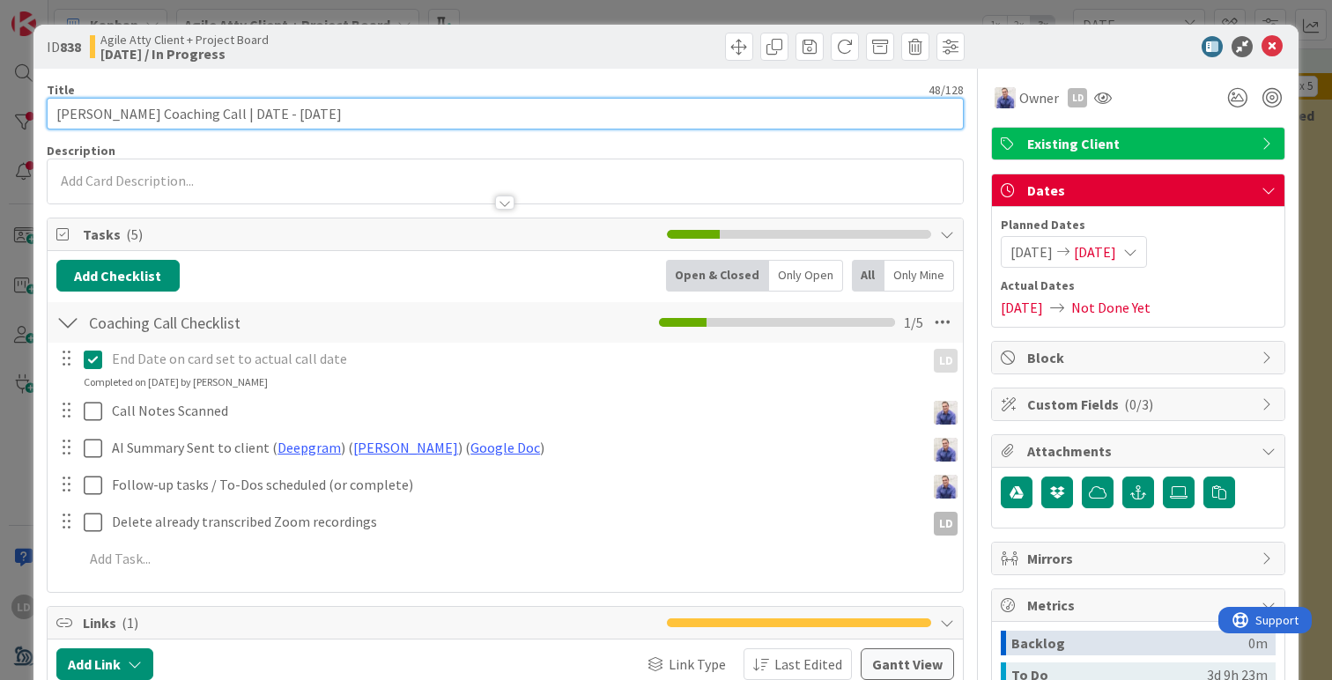
drag, startPoint x: 269, startPoint y: 115, endPoint x: 254, endPoint y: 115, distance: 15.0
click at [254, 115] on input "[PERSON_NAME] Coaching Call | DATE - [DATE]" at bounding box center [505, 114] width 917 height 32
type input "[PERSON_NAME] Coaching Call | [DATE]"
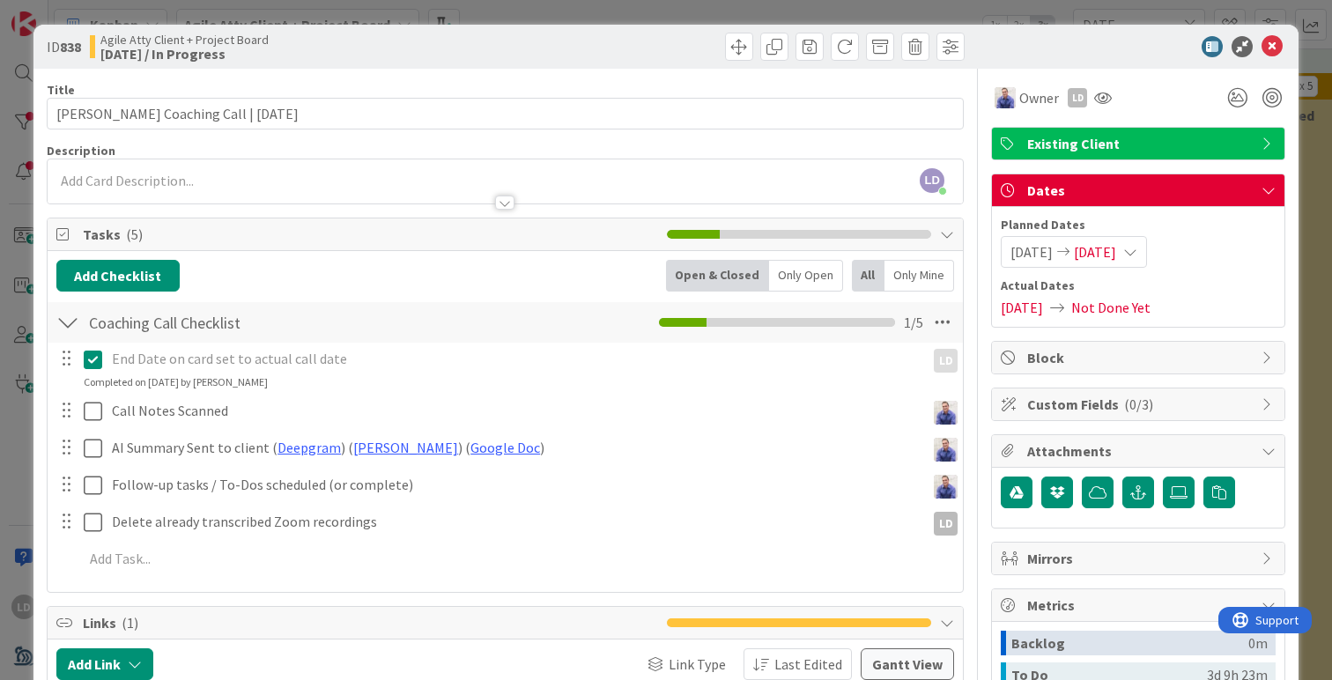
click at [645, 79] on div "Title 41 / 128 [PERSON_NAME] Coaching Call | [DATE] Description [PERSON_NAME] j…" at bounding box center [505, 498] width 917 height 859
click at [1274, 45] on icon at bounding box center [1271, 46] width 21 height 21
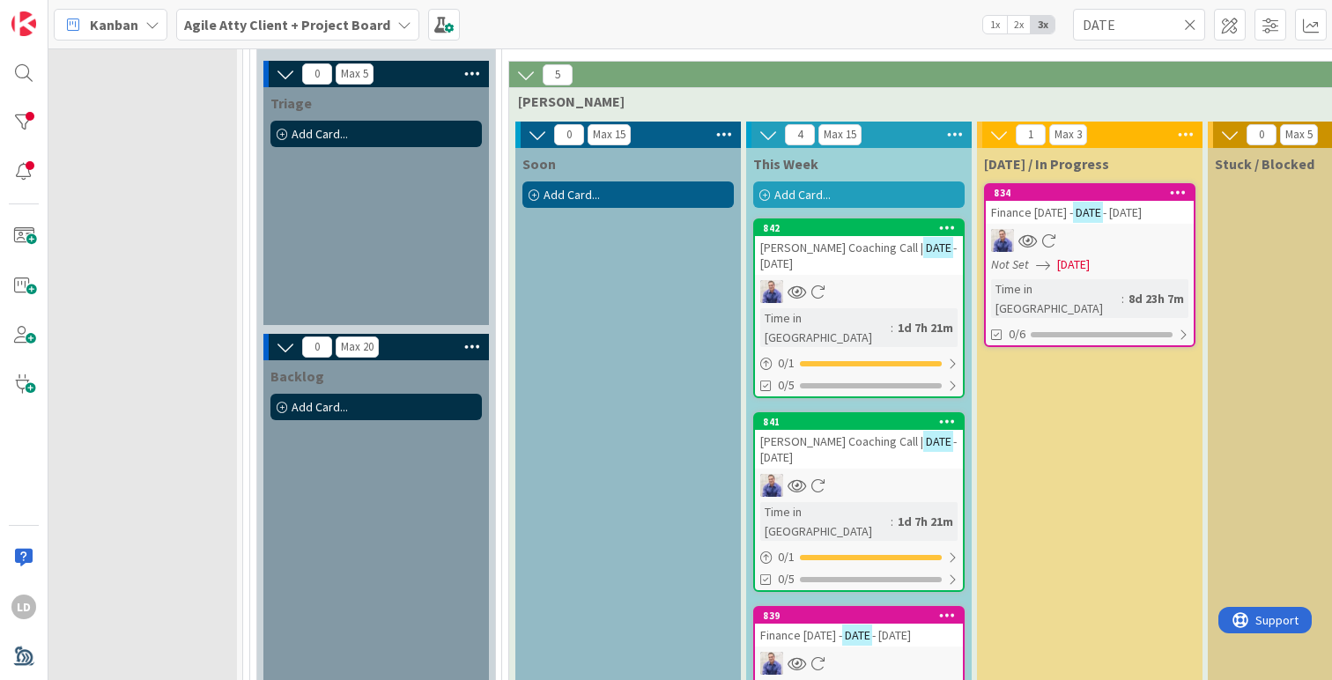
scroll to position [944, 43]
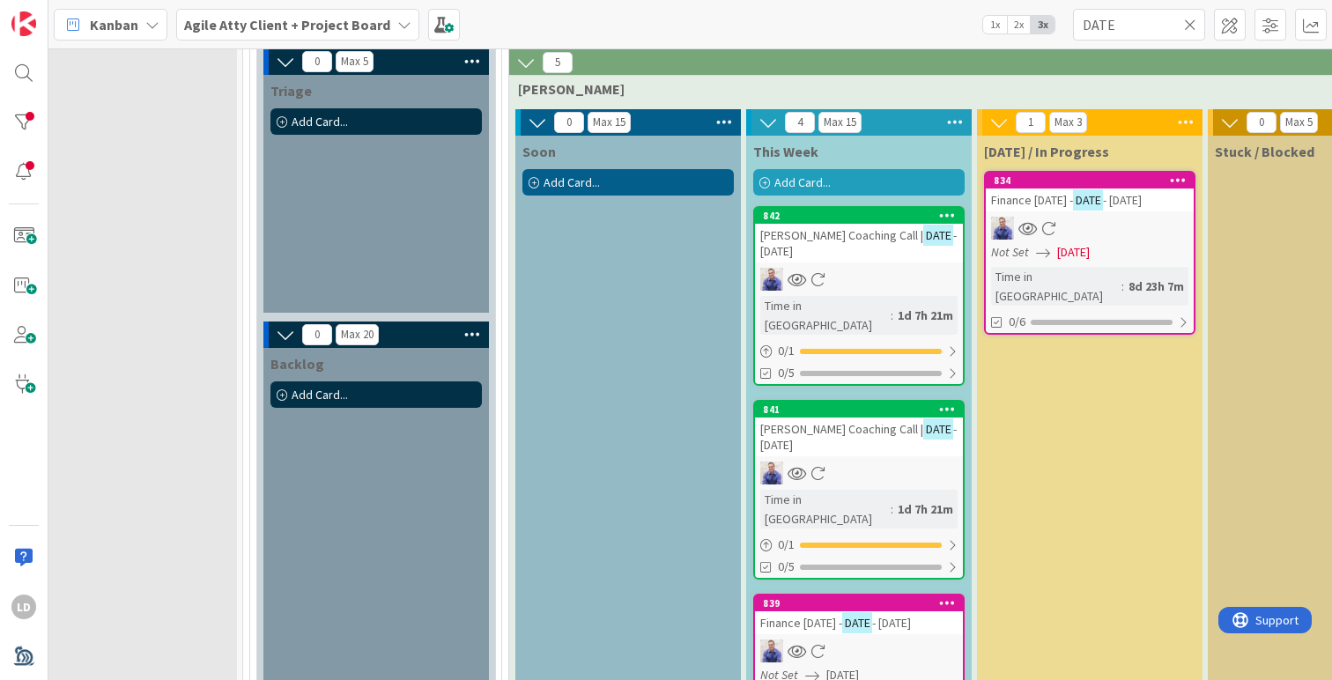
click at [839, 246] on span "- [DATE]" at bounding box center [858, 243] width 196 height 32
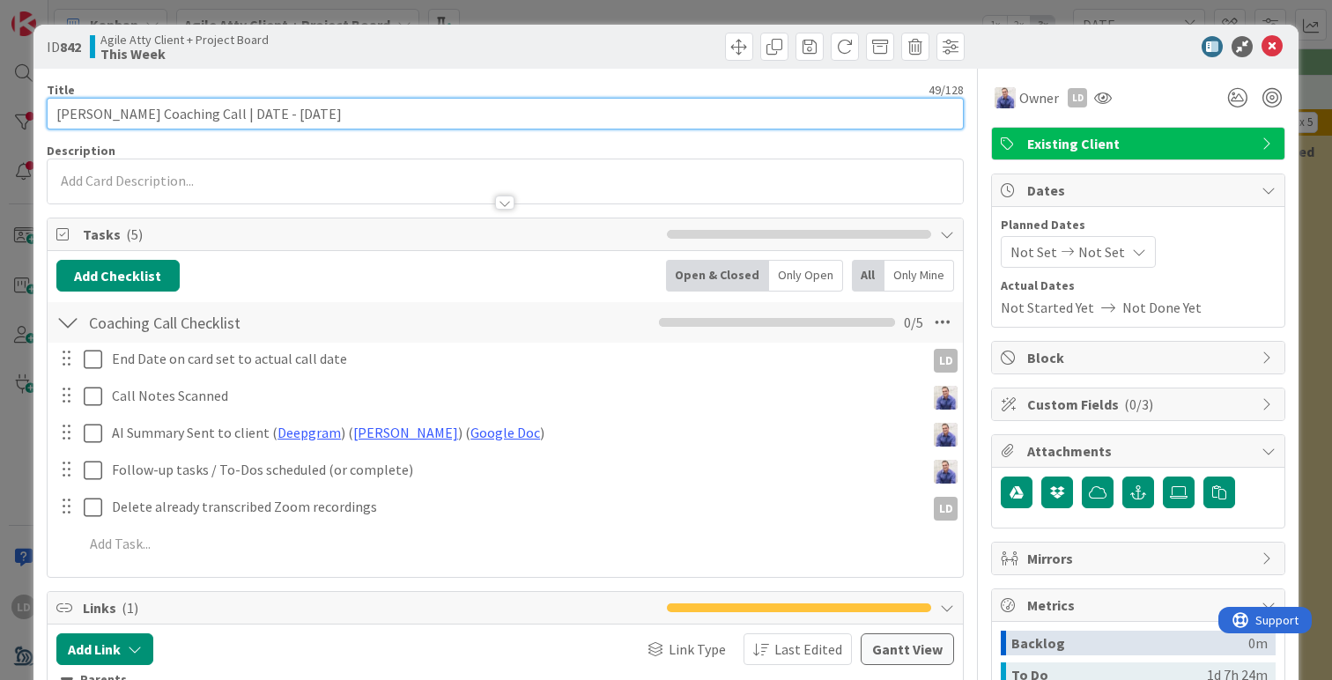
click at [321, 115] on input "[PERSON_NAME] Coaching Call | DATE - [DATE]" at bounding box center [505, 114] width 917 height 32
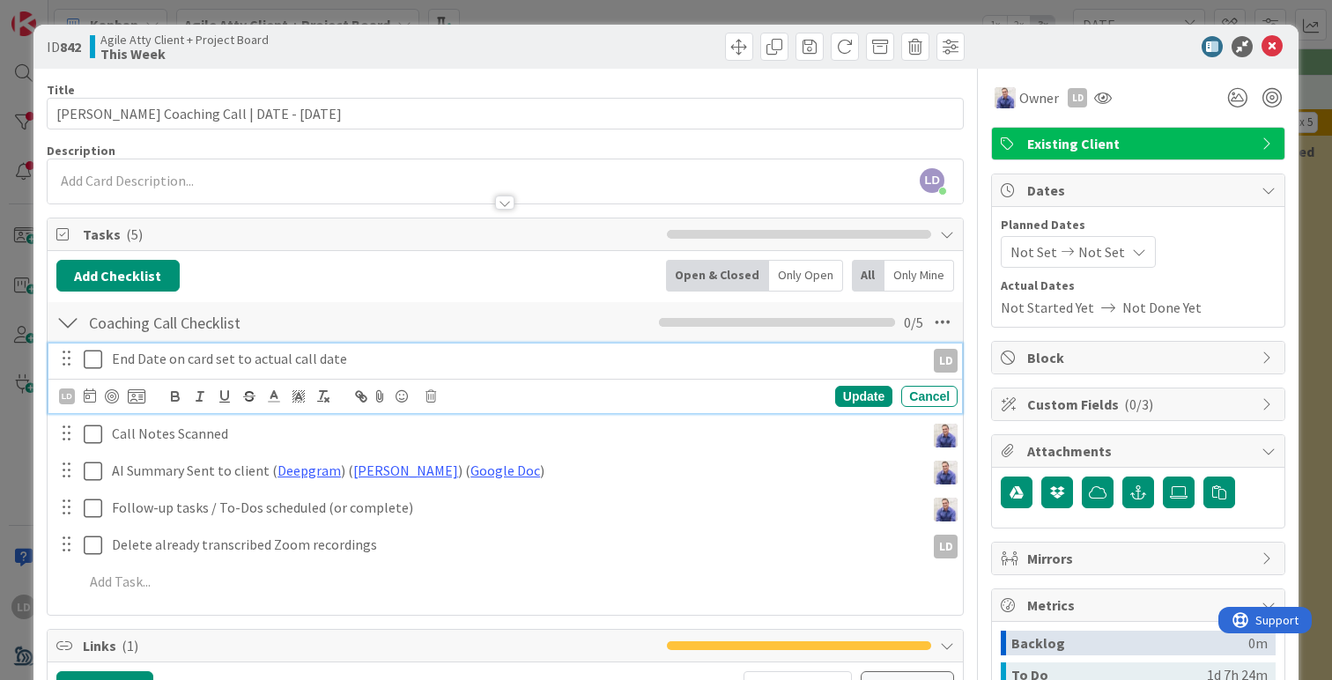
click at [88, 357] on icon at bounding box center [93, 359] width 18 height 21
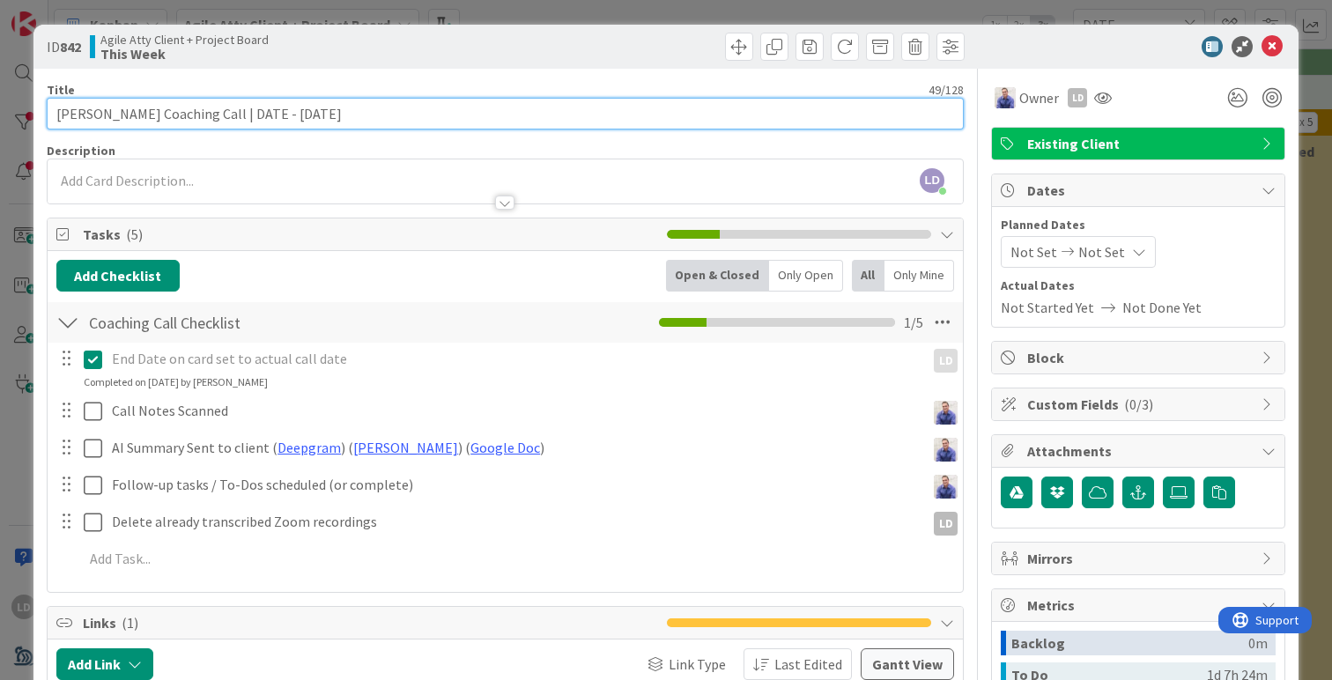
click at [259, 118] on input "[PERSON_NAME] Coaching Call | DATE - [DATE]" at bounding box center [505, 114] width 917 height 32
type input "[PERSON_NAME] Coaching Call | [DATE]"
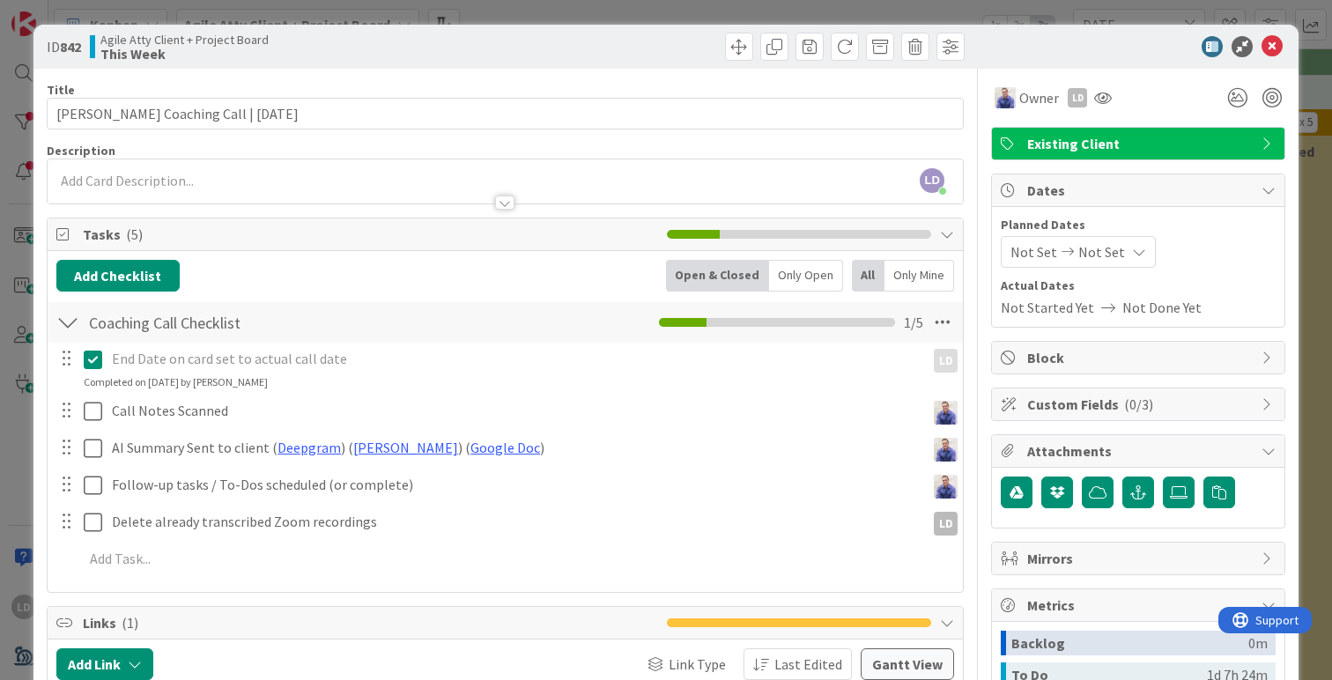
click at [1047, 254] on span "Not Set" at bounding box center [1033, 251] width 47 height 21
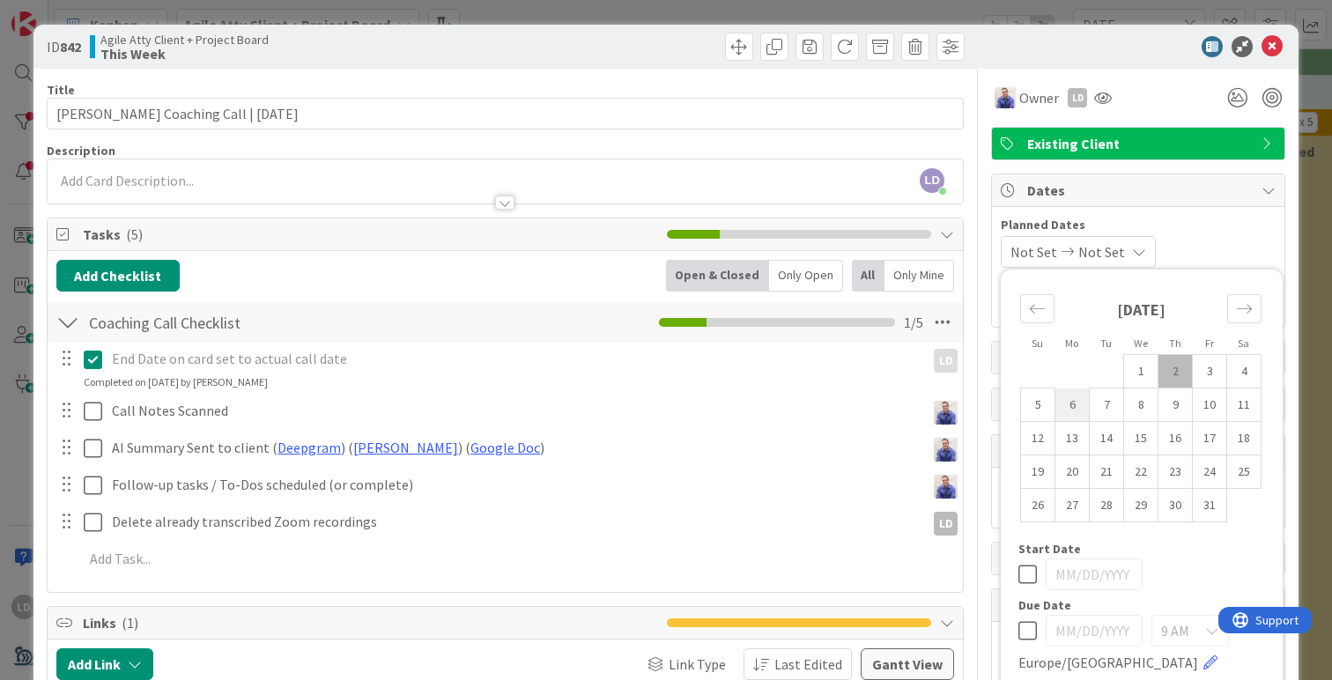
click at [1074, 419] on td "6" at bounding box center [1072, 404] width 34 height 33
type input "[DATE]"
click at [1074, 417] on td "6" at bounding box center [1072, 404] width 34 height 33
type input "[DATE]"
click at [1142, 71] on div "Owner LD" at bounding box center [1138, 91] width 294 height 45
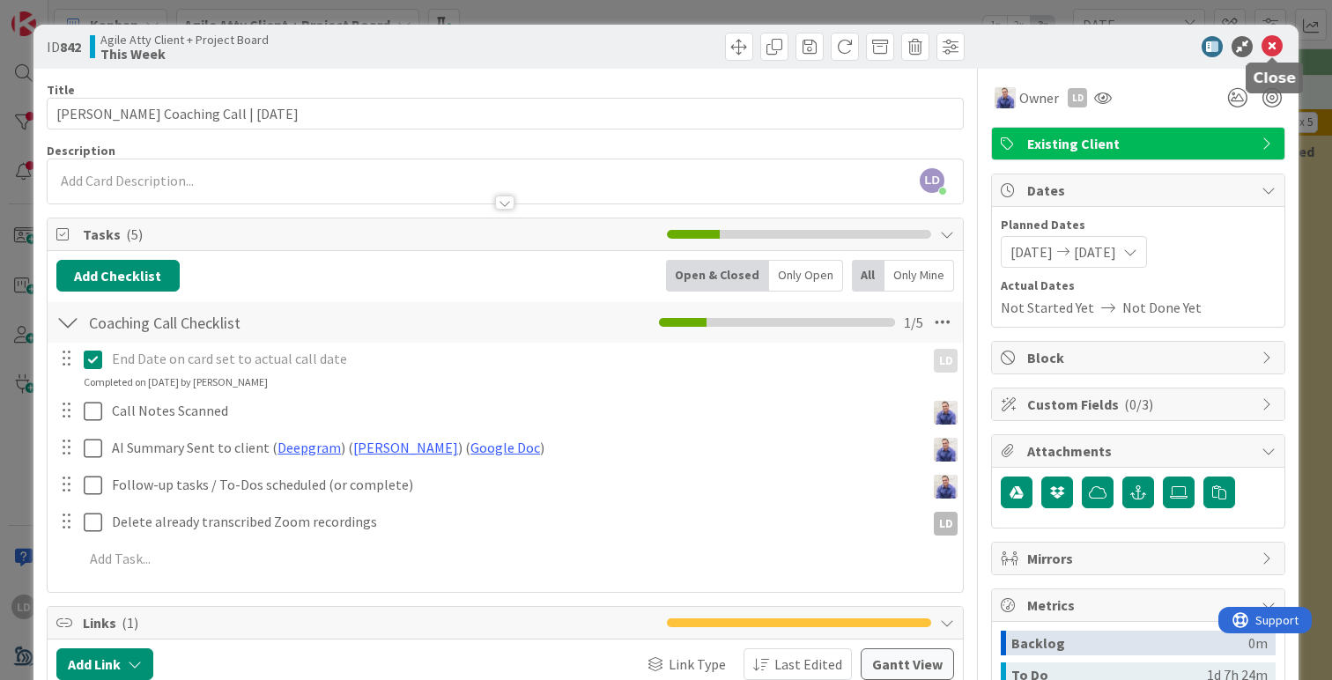
click at [1261, 43] on icon at bounding box center [1271, 46] width 21 height 21
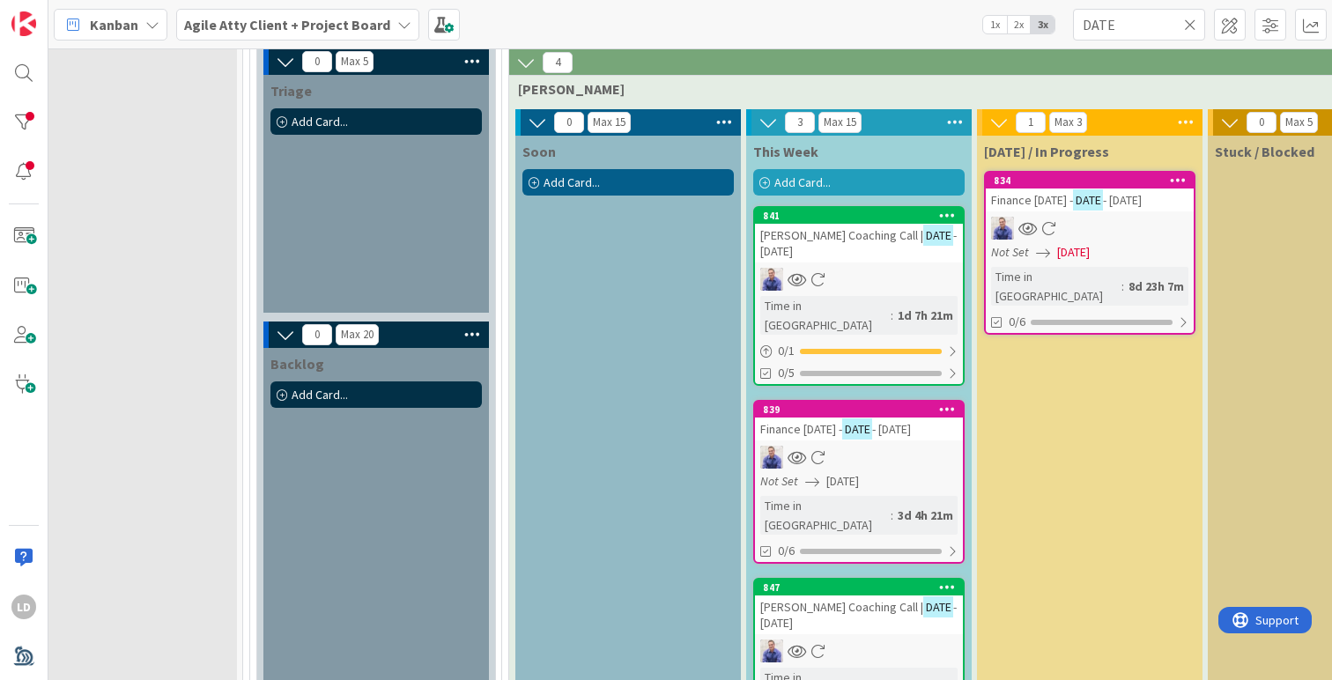
click at [947, 217] on icon at bounding box center [947, 215] width 17 height 12
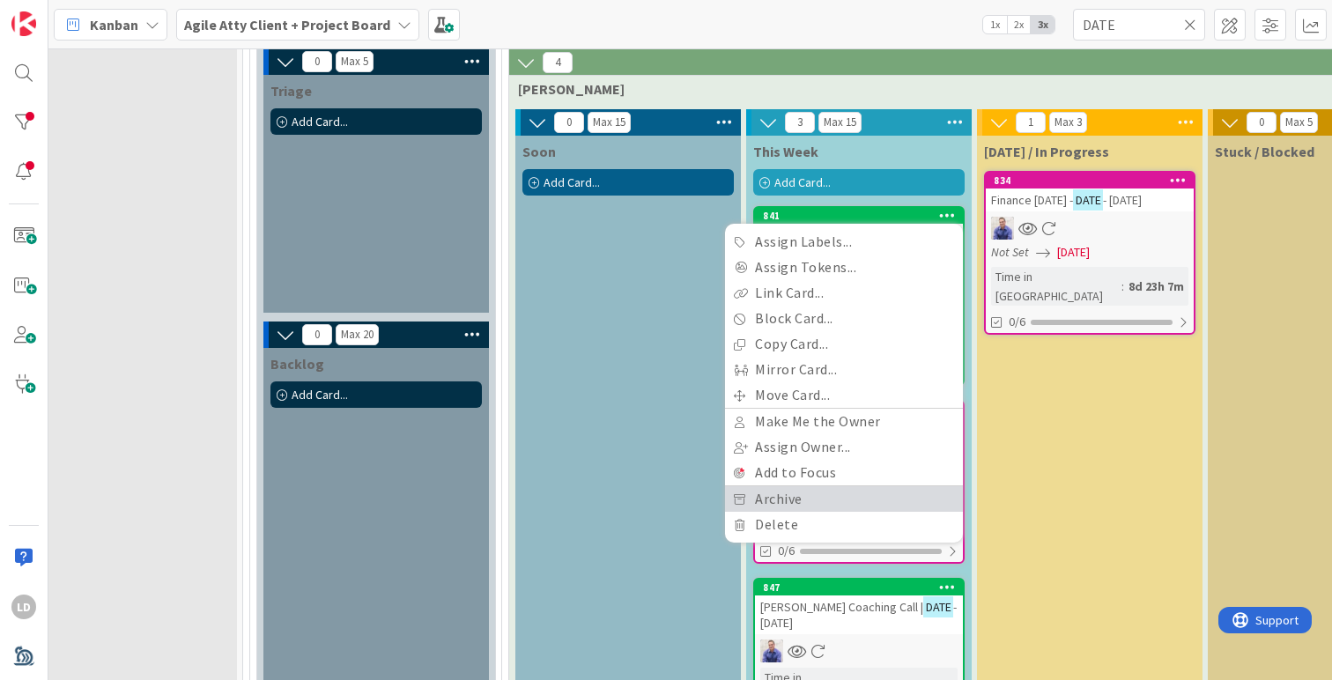
click at [792, 498] on link "Archive" at bounding box center [844, 499] width 238 height 26
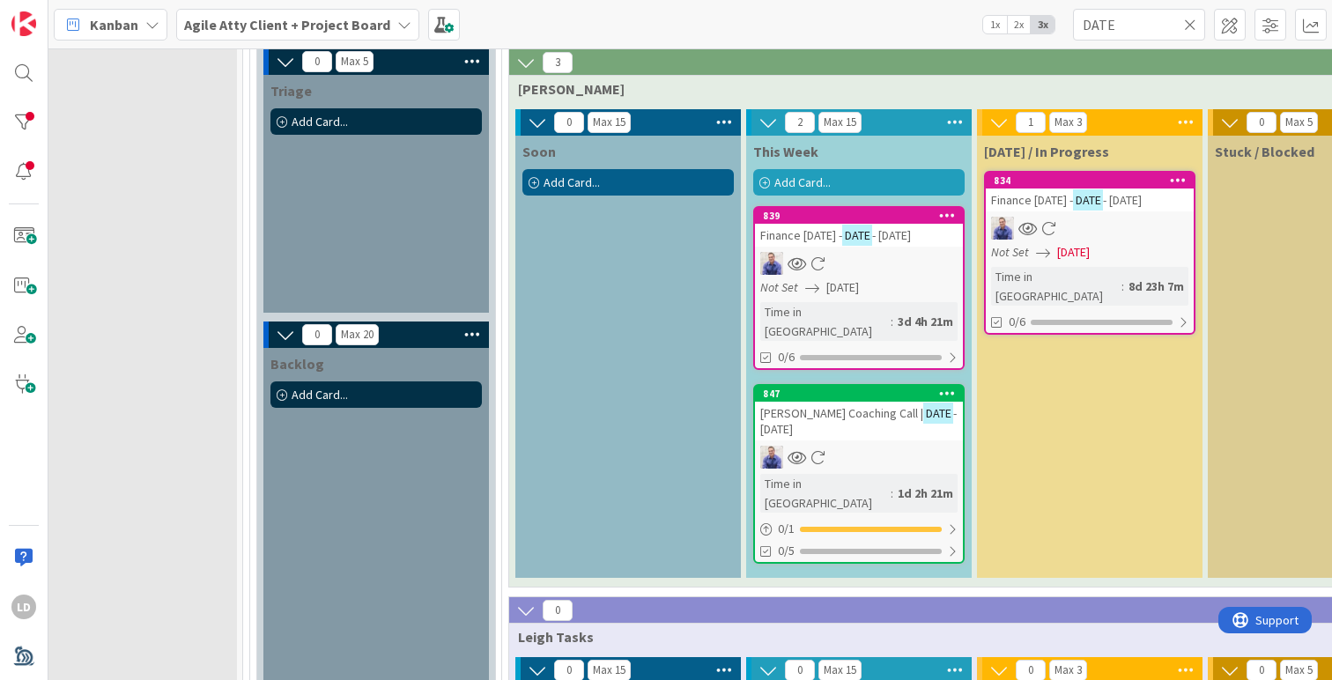
click at [817, 405] on span "[PERSON_NAME] Coaching Call |" at bounding box center [841, 413] width 163 height 16
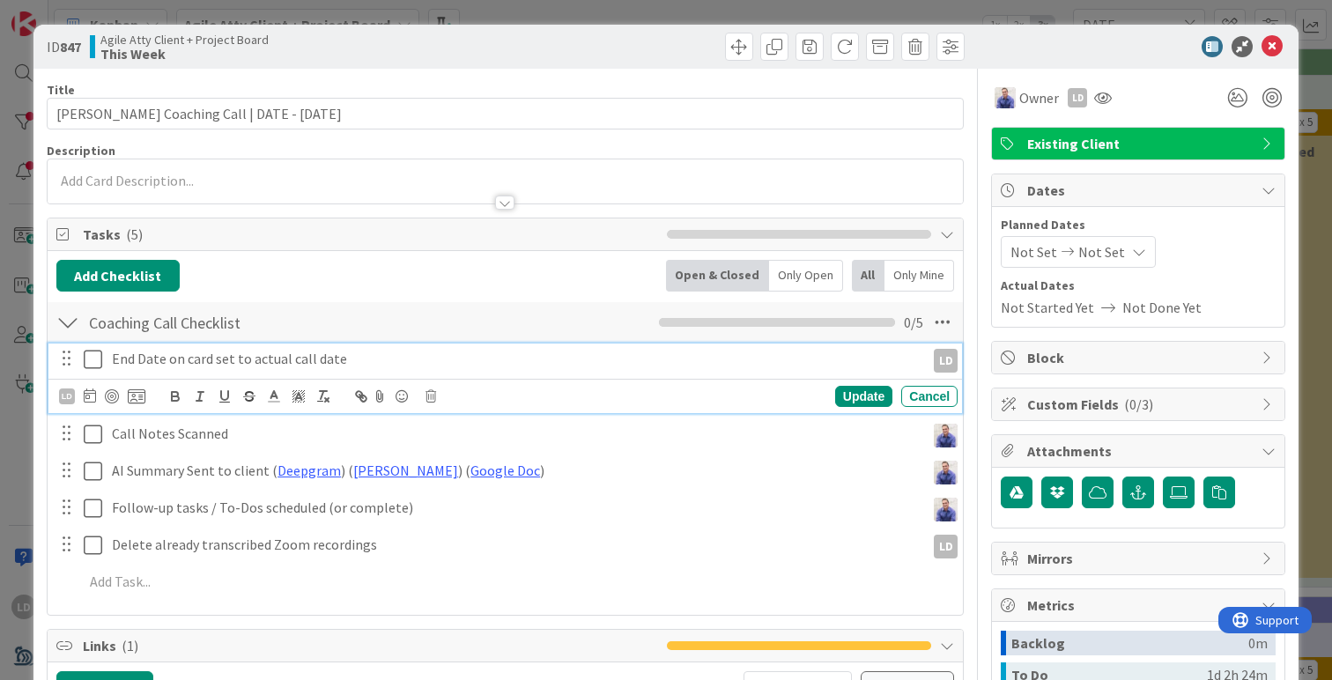
click at [97, 359] on icon at bounding box center [93, 359] width 18 height 21
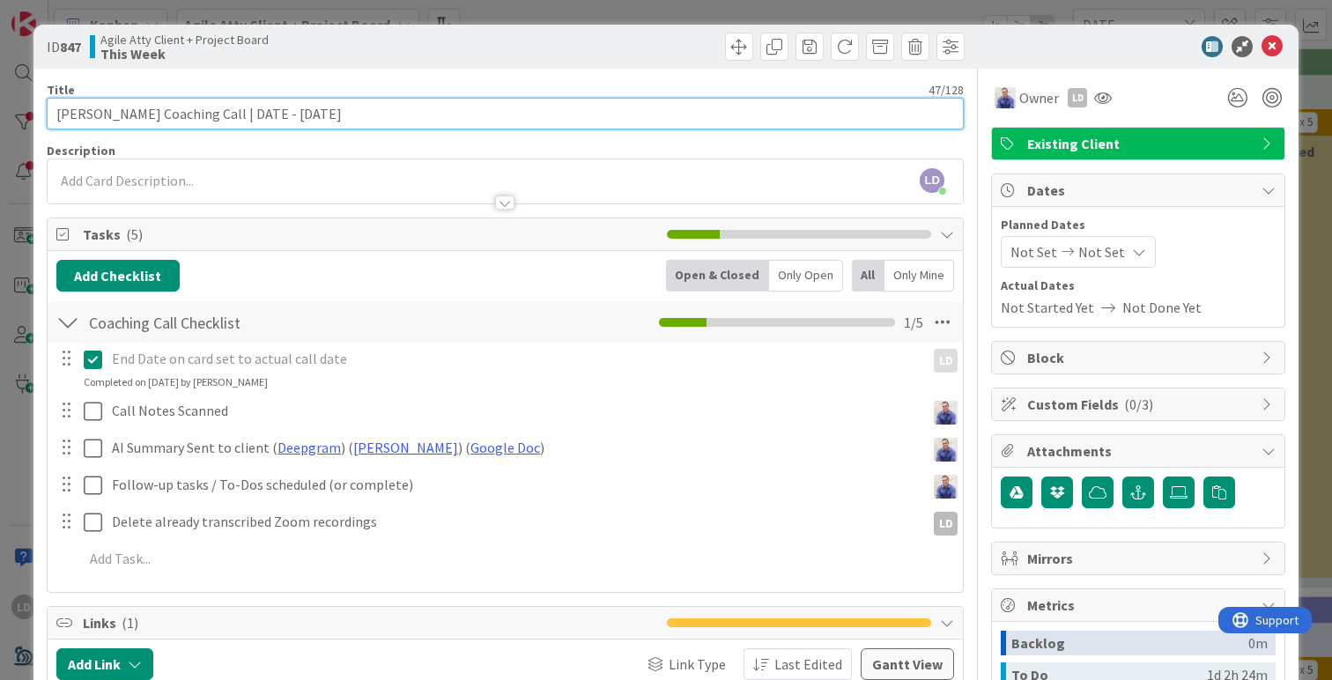
click at [303, 110] on input "[PERSON_NAME] Coaching Call | DATE - [DATE]" at bounding box center [505, 114] width 917 height 32
type input "[PERSON_NAME] Coaching Call | [DATE]"
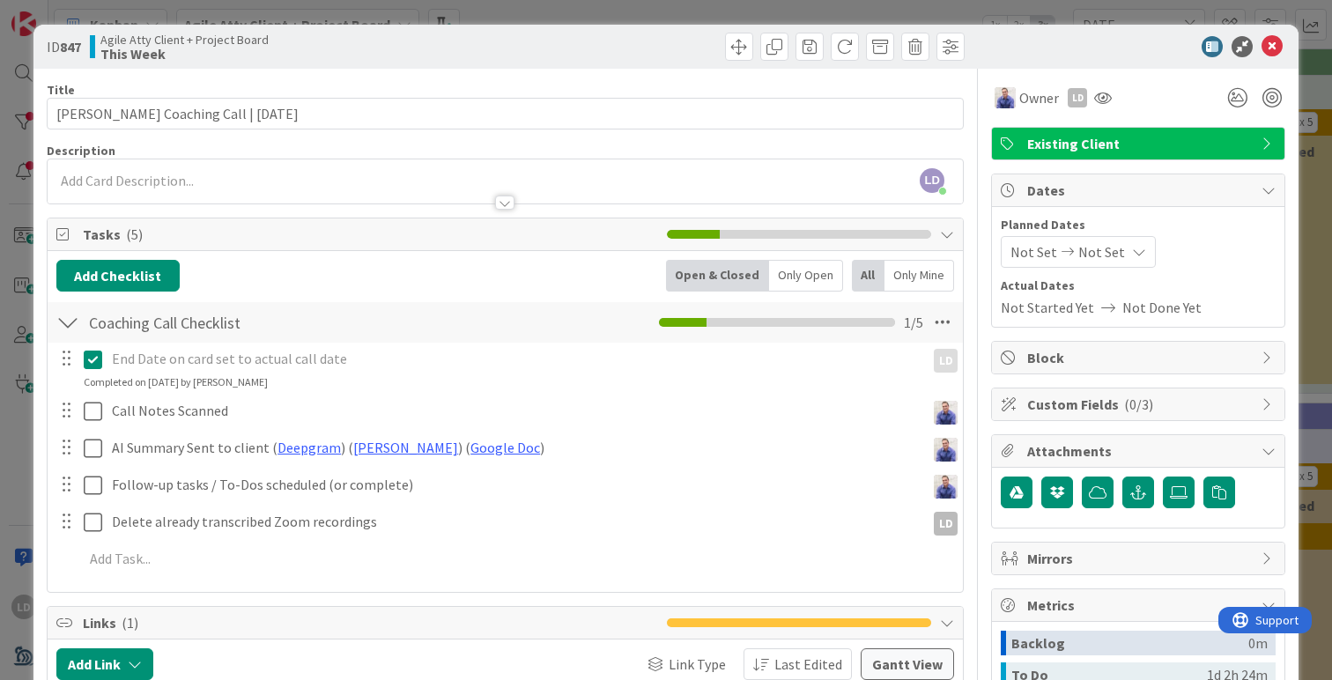
click at [1055, 259] on div "Not Set Not Set" at bounding box center [1078, 252] width 155 height 32
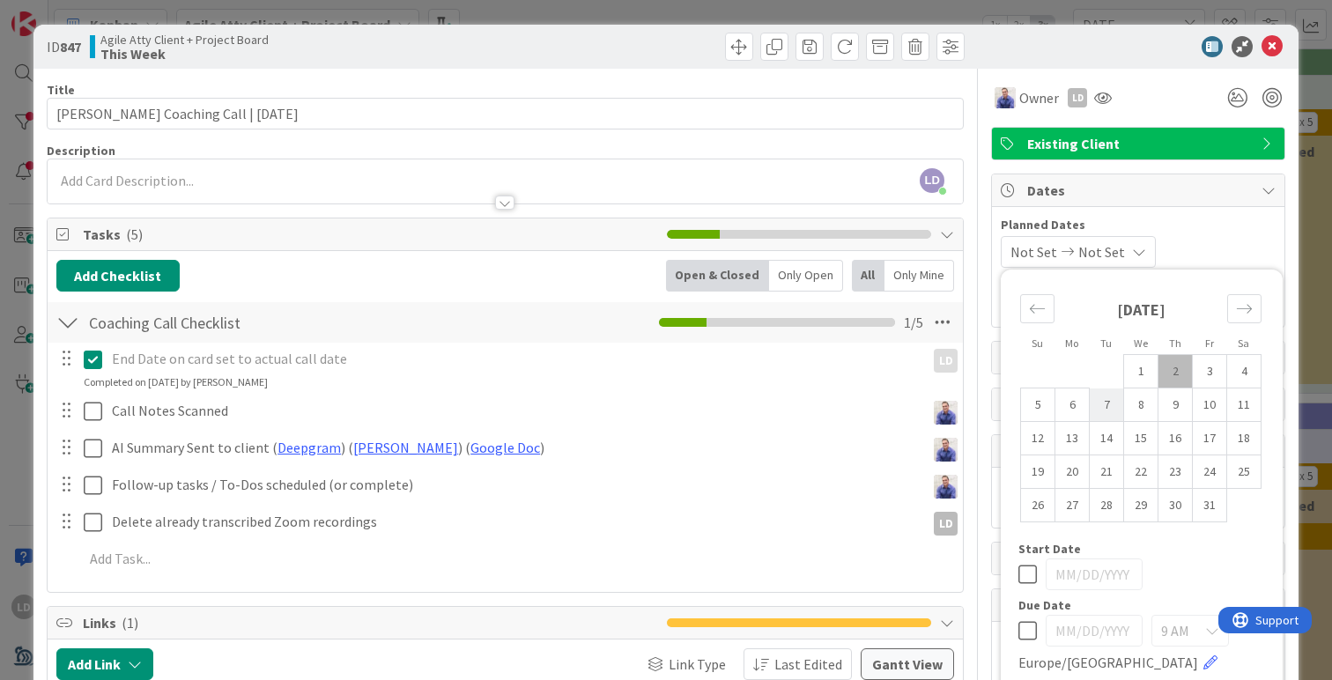
click at [1110, 410] on td "7" at bounding box center [1107, 404] width 34 height 33
type input "[DATE]"
click at [1110, 410] on td "7" at bounding box center [1107, 404] width 34 height 33
type input "[DATE]"
click at [956, 136] on div "Title 40 / 128 [PERSON_NAME] Coaching Call | [DATE] Description [PERSON_NAME] j…" at bounding box center [505, 498] width 917 height 859
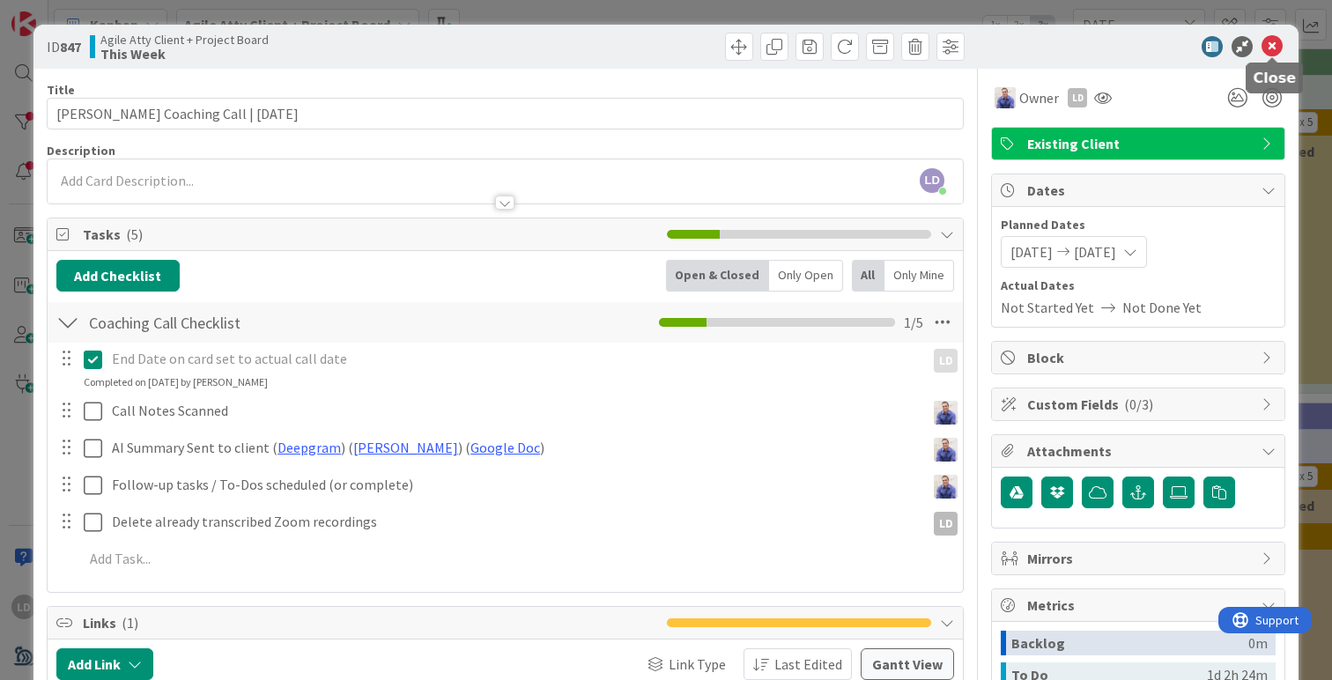
click at [1272, 41] on icon at bounding box center [1271, 46] width 21 height 21
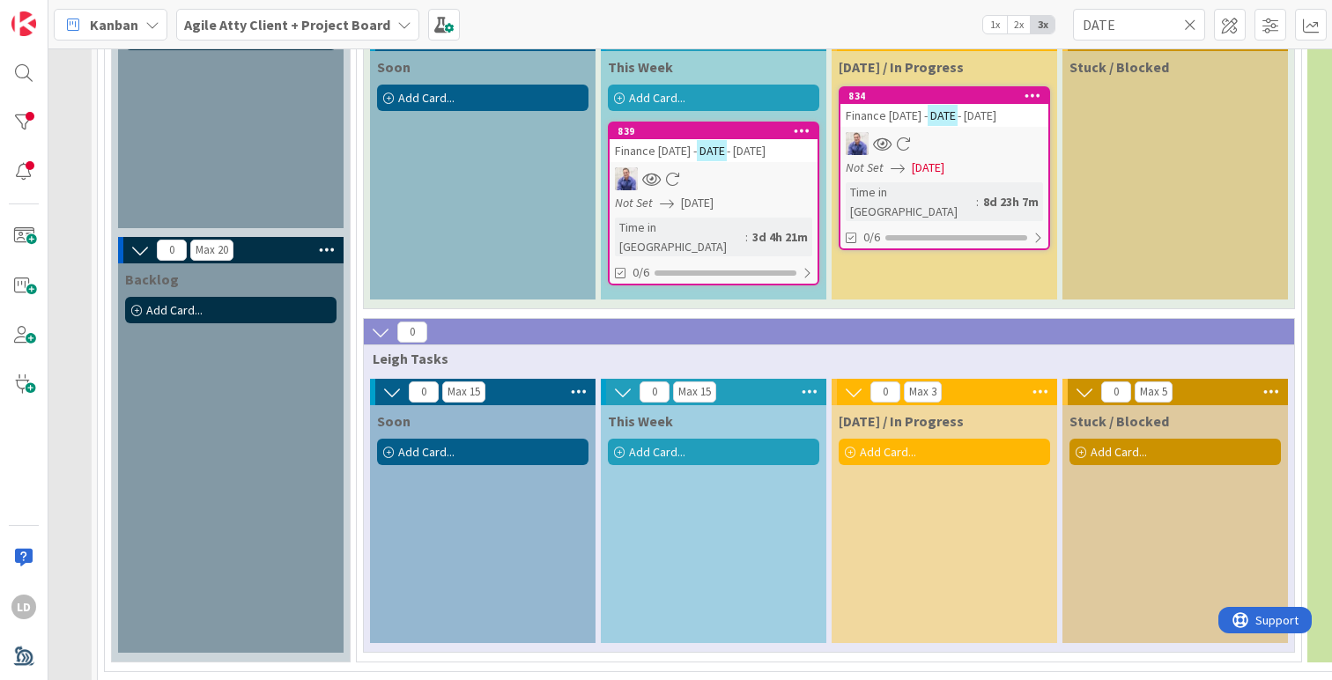
scroll to position [875, 188]
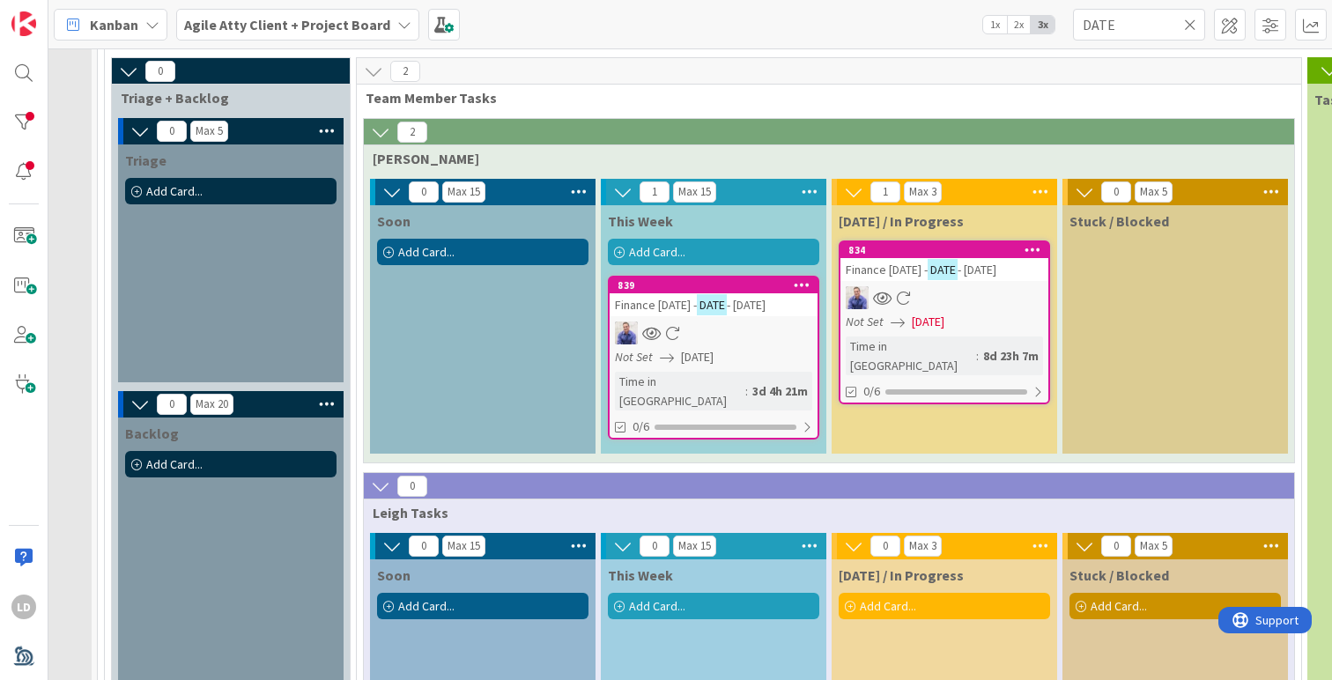
click at [1184, 25] on icon at bounding box center [1190, 25] width 12 height 16
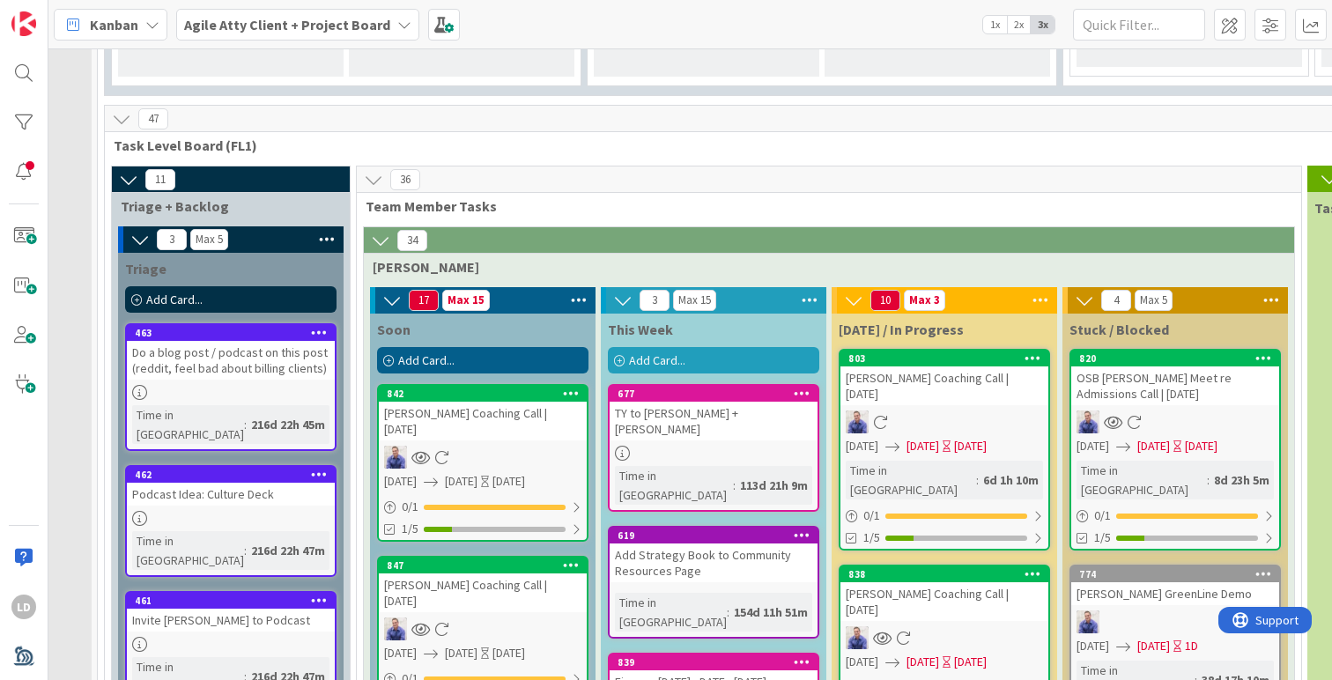
scroll to position [1803, 188]
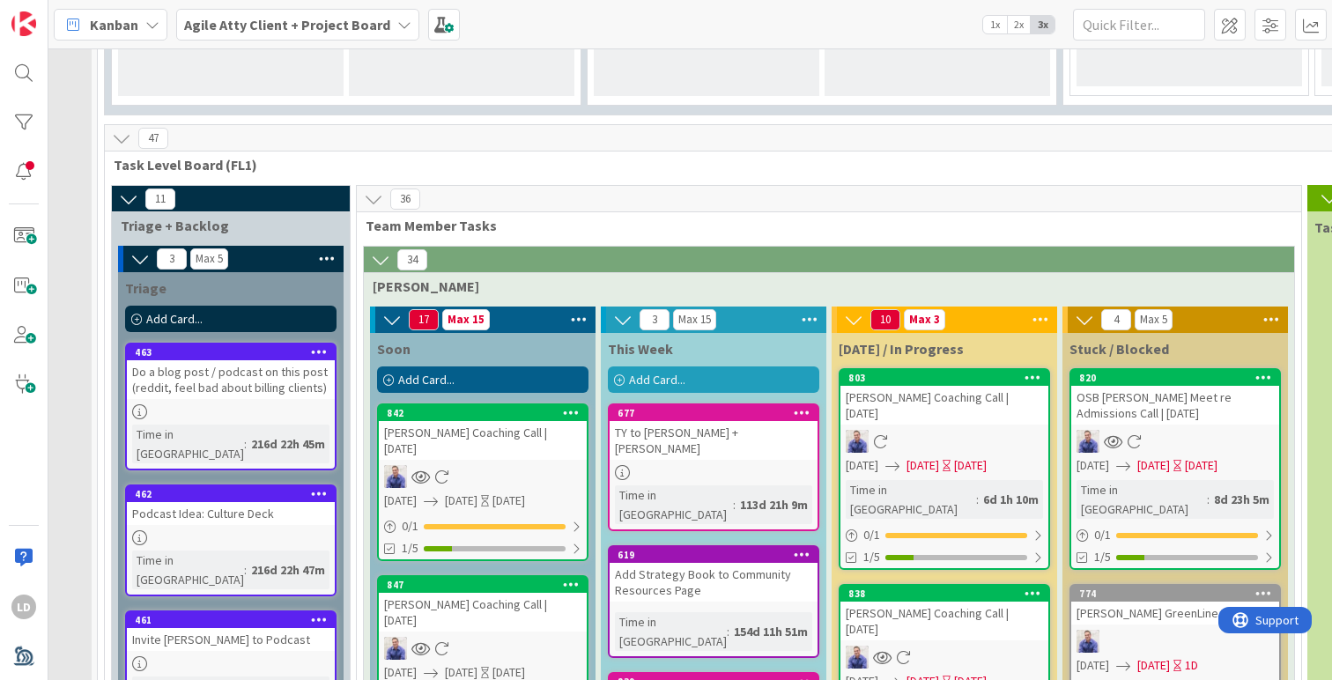
drag, startPoint x: 651, startPoint y: 516, endPoint x: 326, endPoint y: 1, distance: 609.2
